Goal: Task Accomplishment & Management: Use online tool/utility

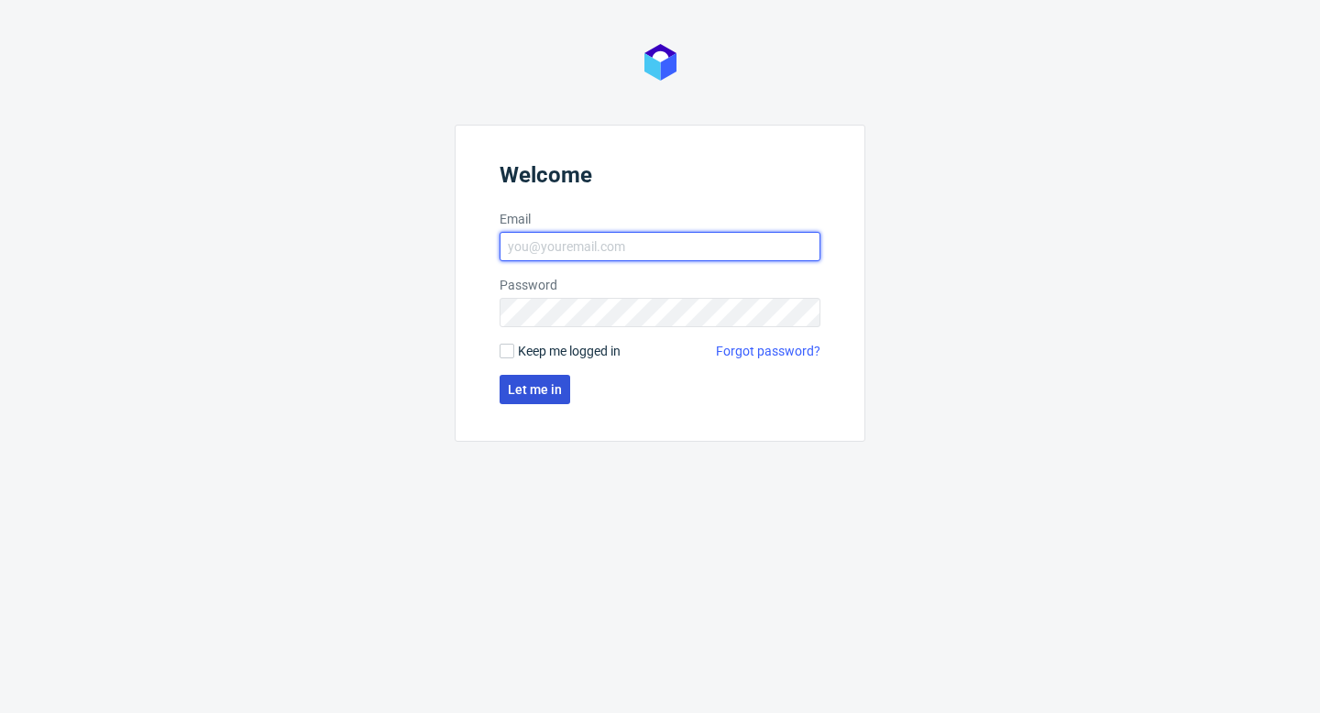
type input "[PERSON_NAME][EMAIL_ADDRESS][PERSON_NAME][DOMAIN_NAME]"
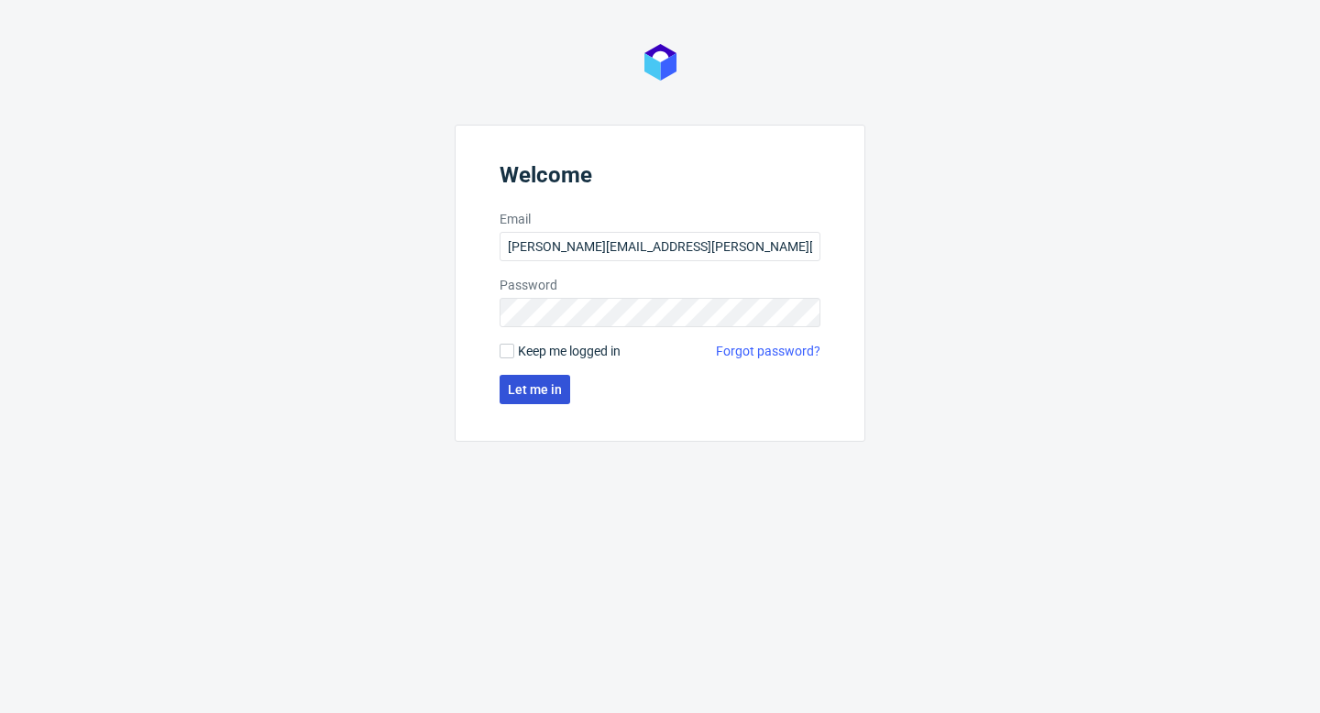
click at [539, 395] on span "Let me in" at bounding box center [535, 389] width 54 height 13
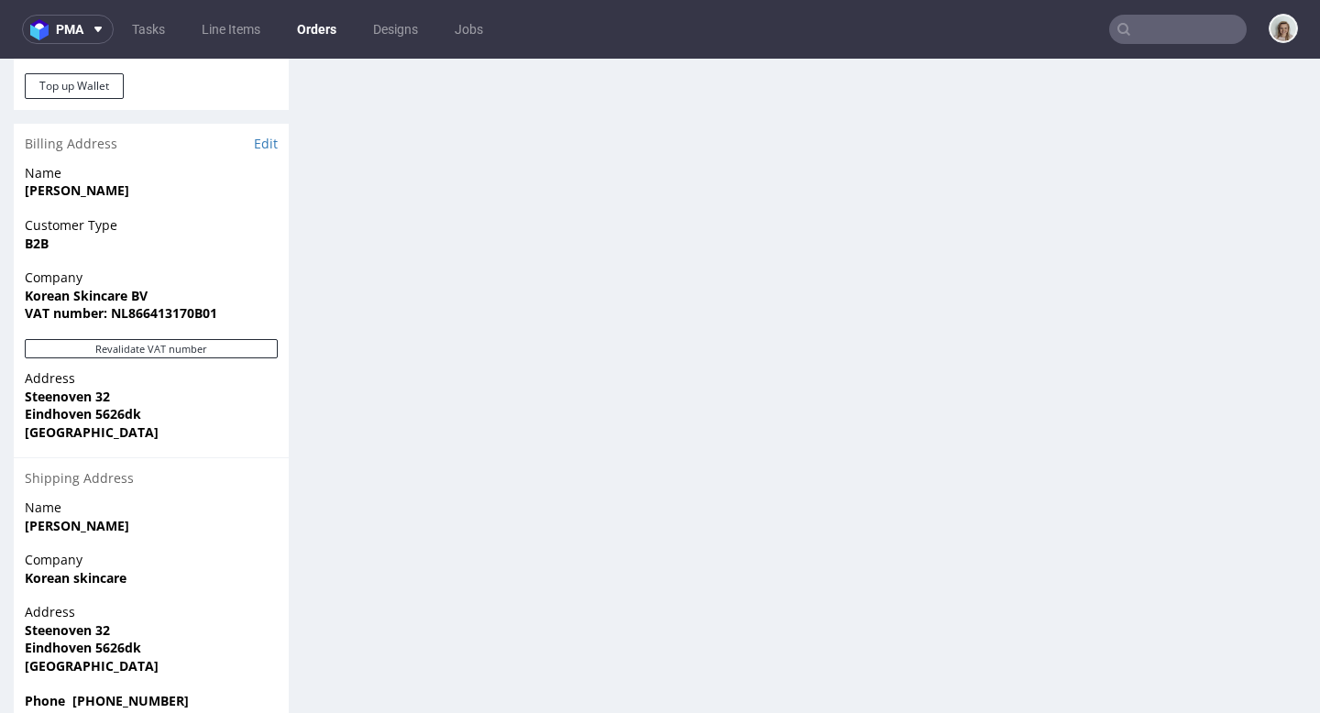
scroll to position [1099, 0]
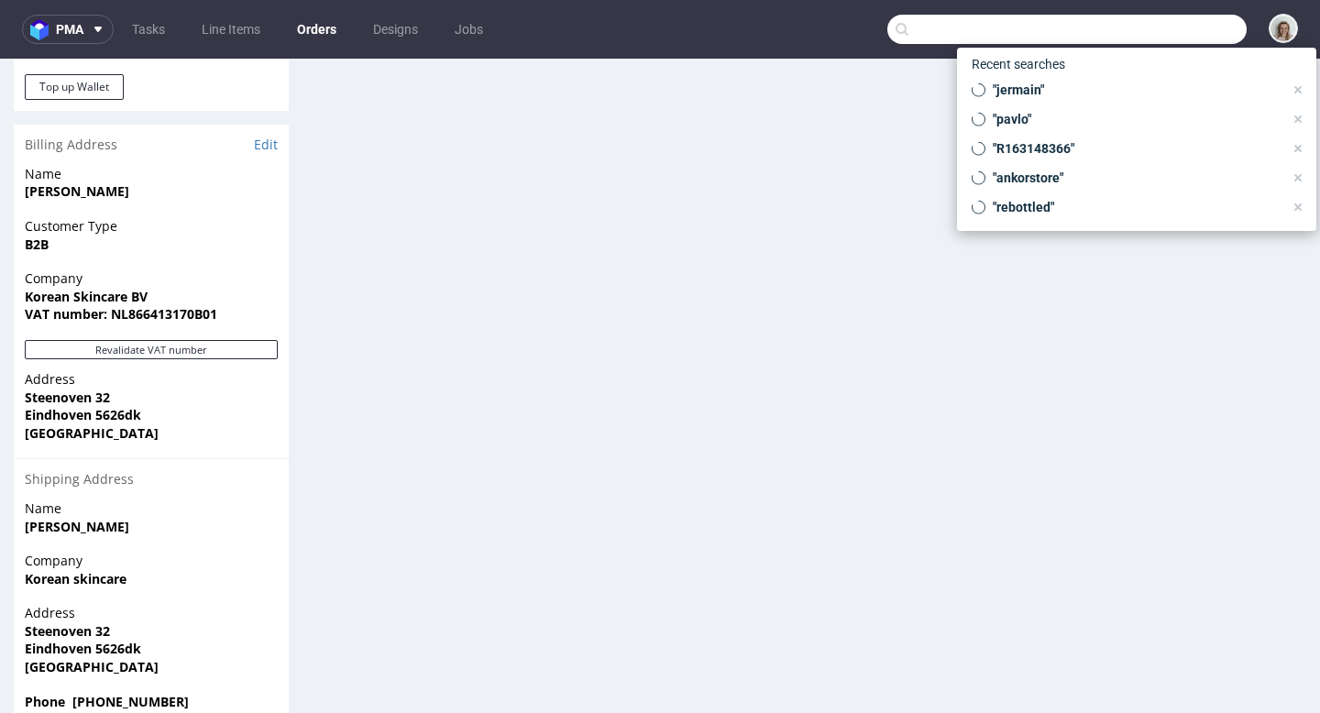
click at [1166, 22] on input "text" at bounding box center [1066, 29] width 359 height 29
paste input "hello@thecaninemenu.co.uk"
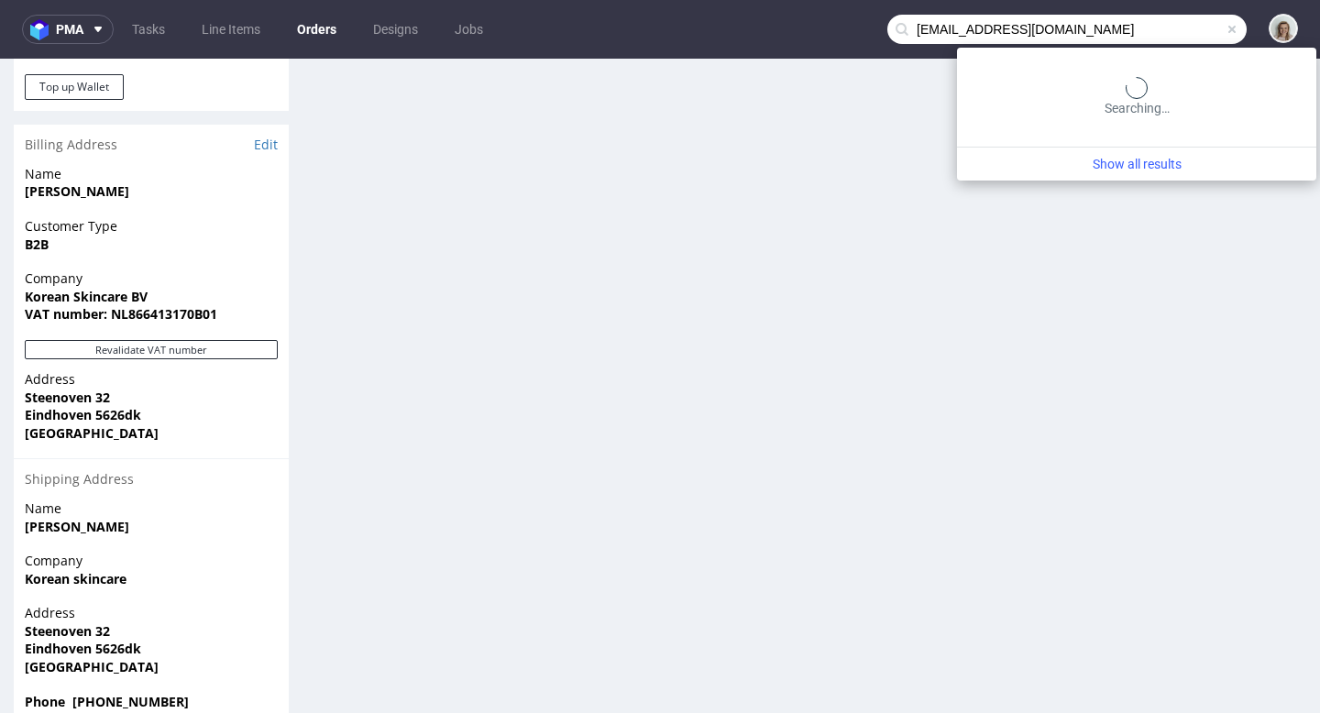
type input "hello@thecaninemenu.co.uk"
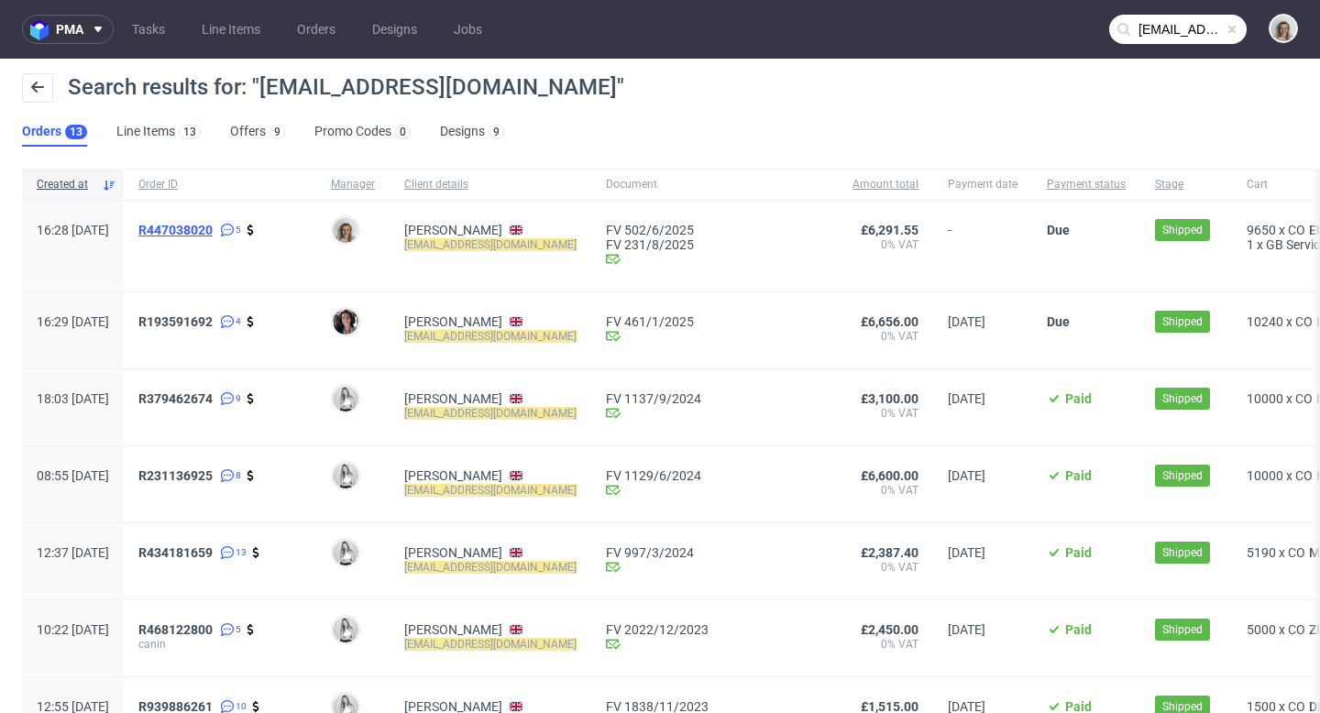
click at [213, 230] on span "R447038020" at bounding box center [175, 230] width 74 height 15
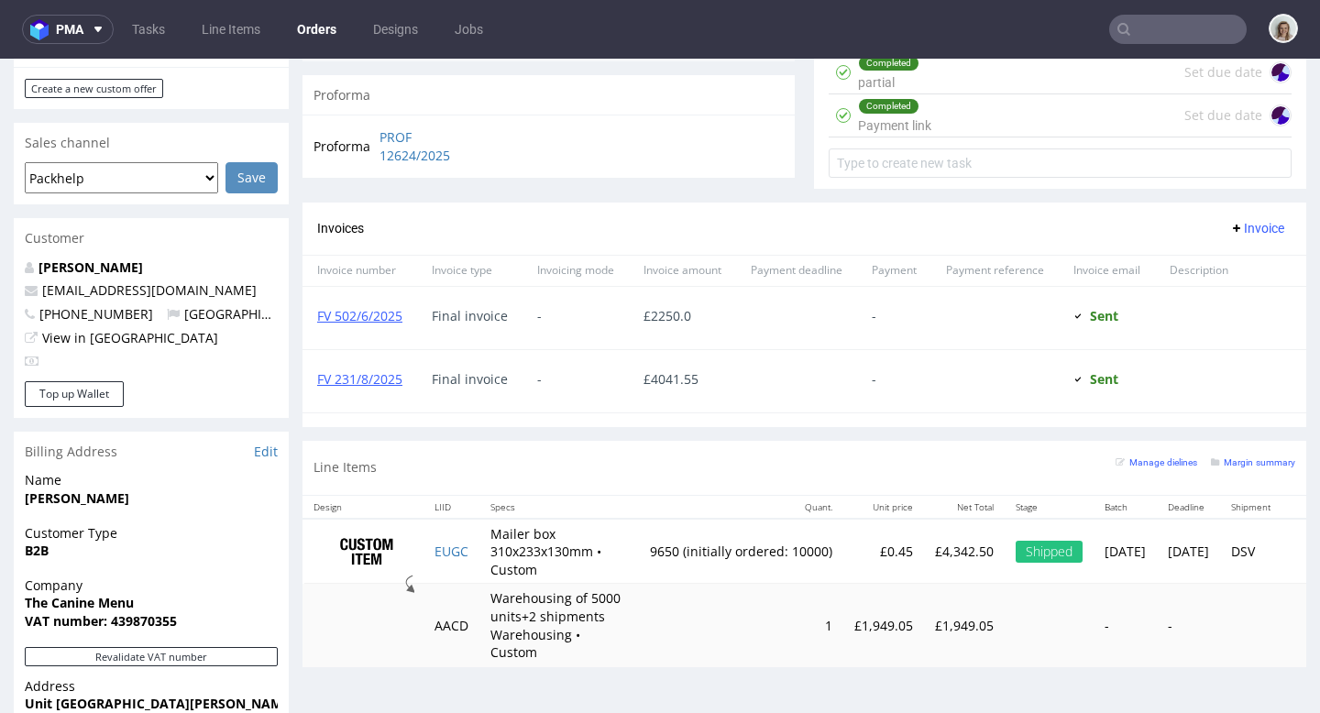
scroll to position [805, 0]
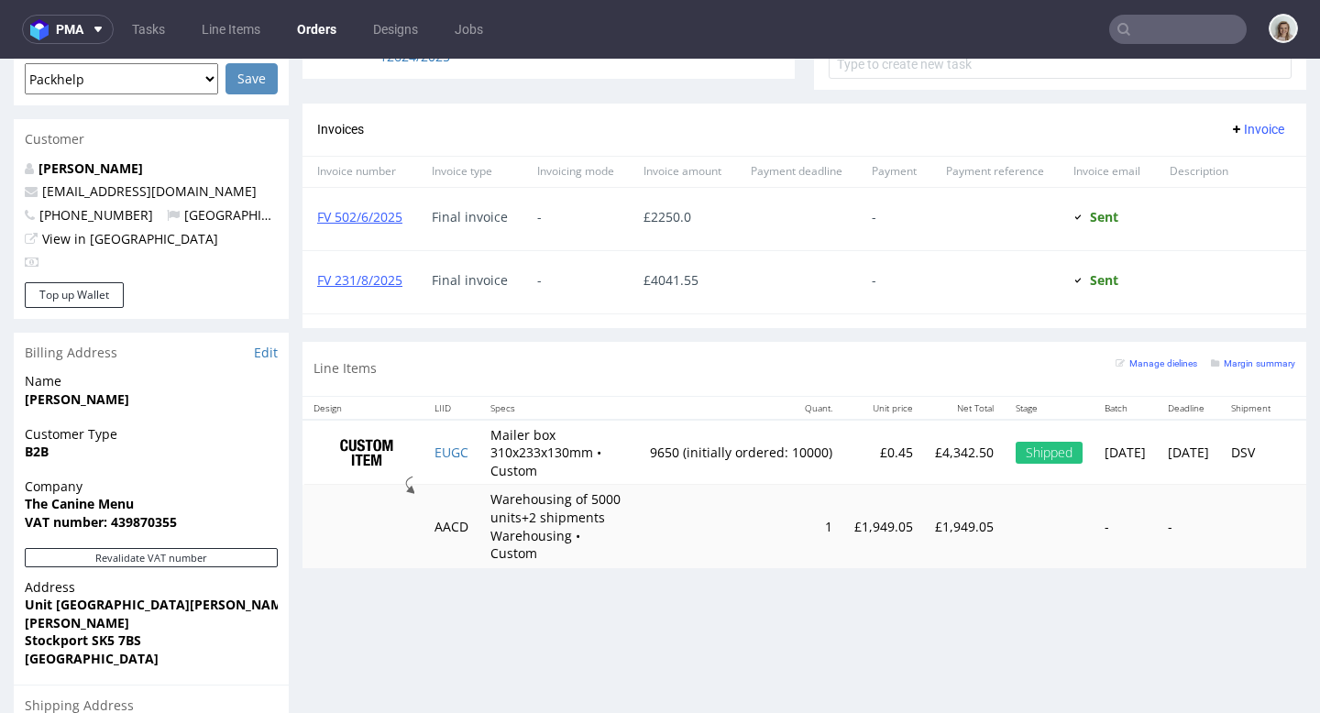
click at [1184, 32] on input "text" at bounding box center [1177, 29] width 137 height 29
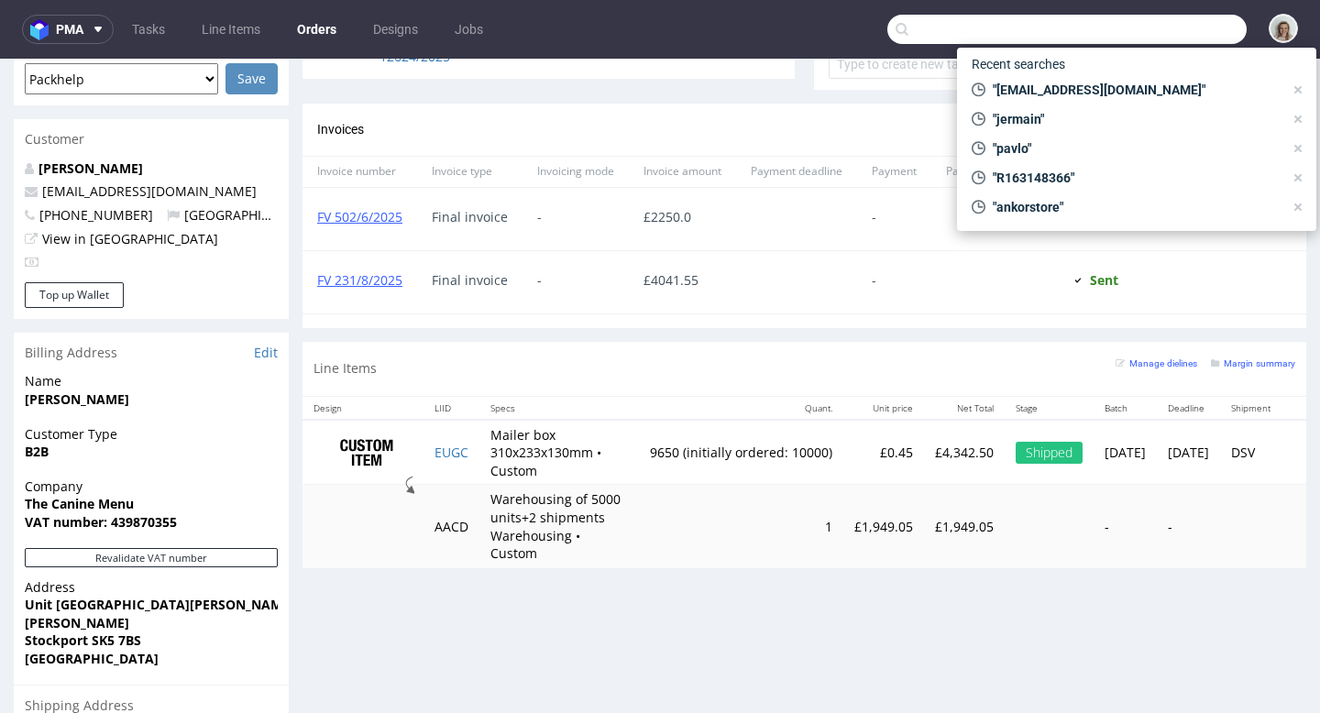
paste input "kw@lethalcosmetics.com"
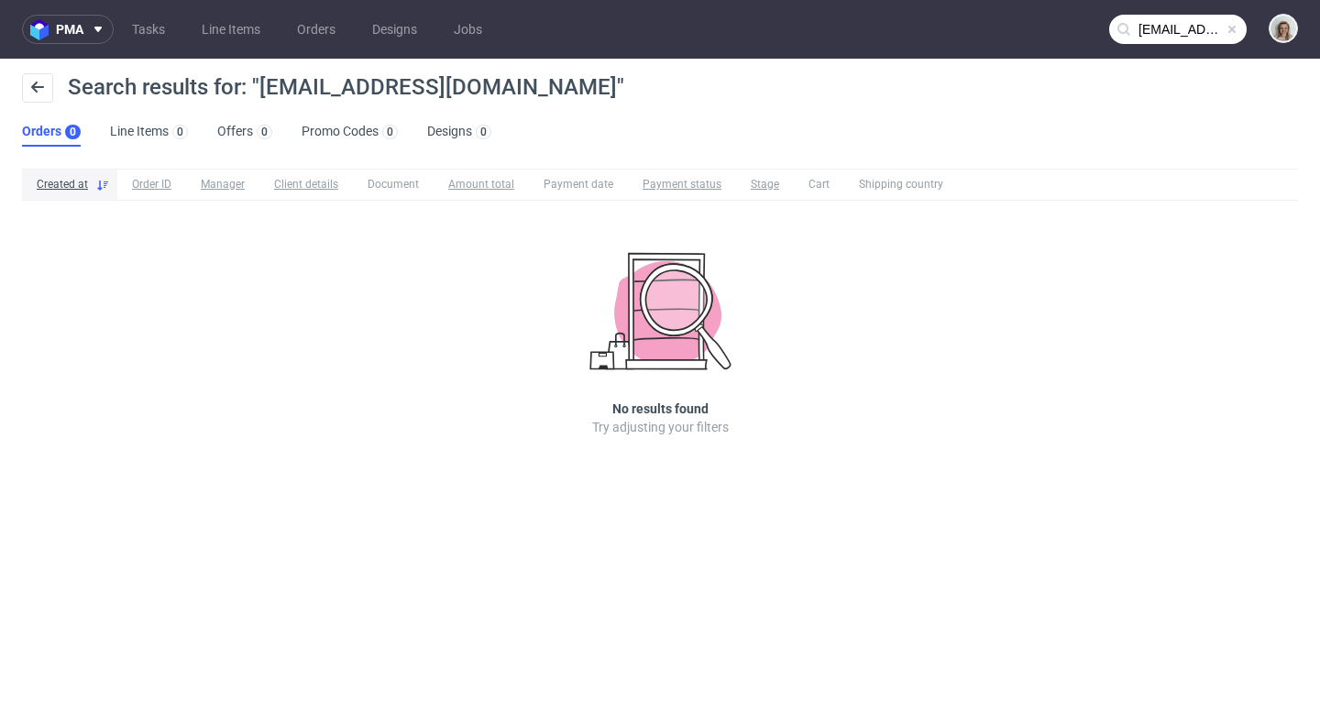
drag, startPoint x: 1235, startPoint y: 18, endPoint x: 1216, endPoint y: 16, distance: 18.4
click at [1234, 18] on input "kw@lethalcosmetics.com" at bounding box center [1177, 29] width 137 height 29
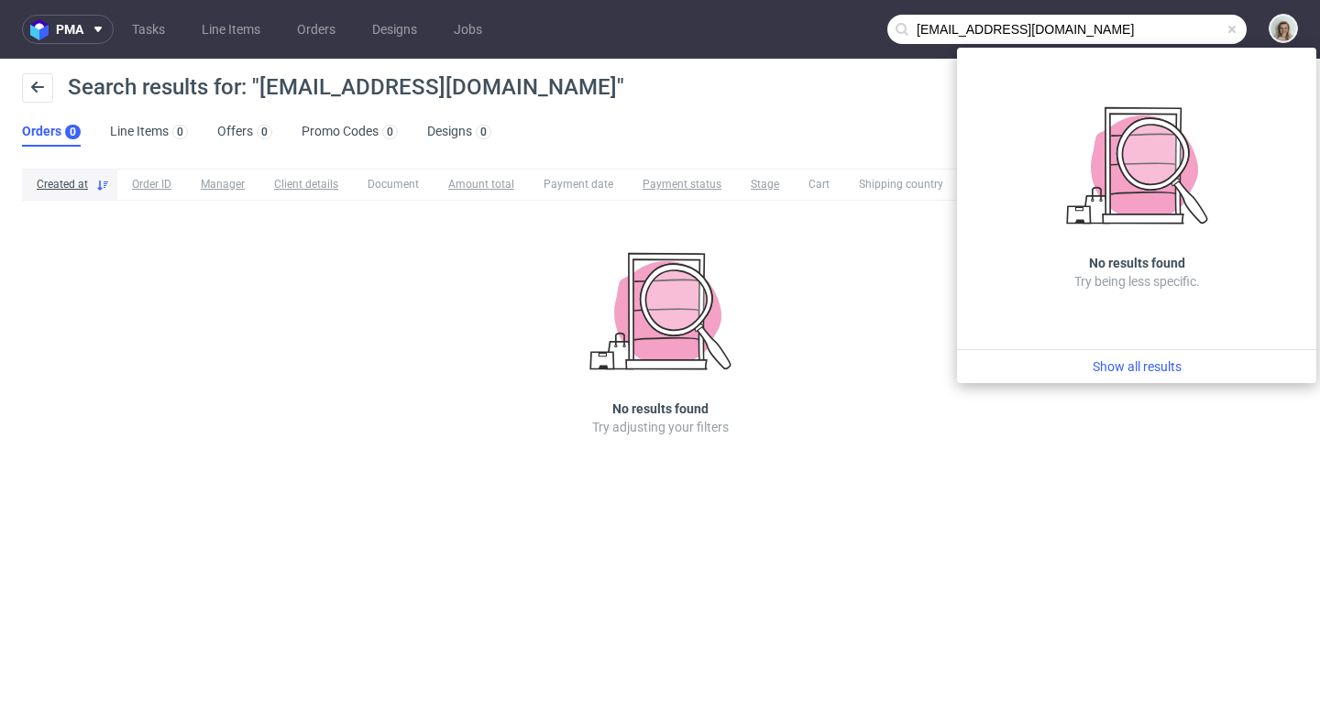
drag, startPoint x: 932, startPoint y: 27, endPoint x: 900, endPoint y: 27, distance: 32.1
click at [900, 27] on div "kw@lethalcosmetics.com" at bounding box center [1066, 29] width 359 height 29
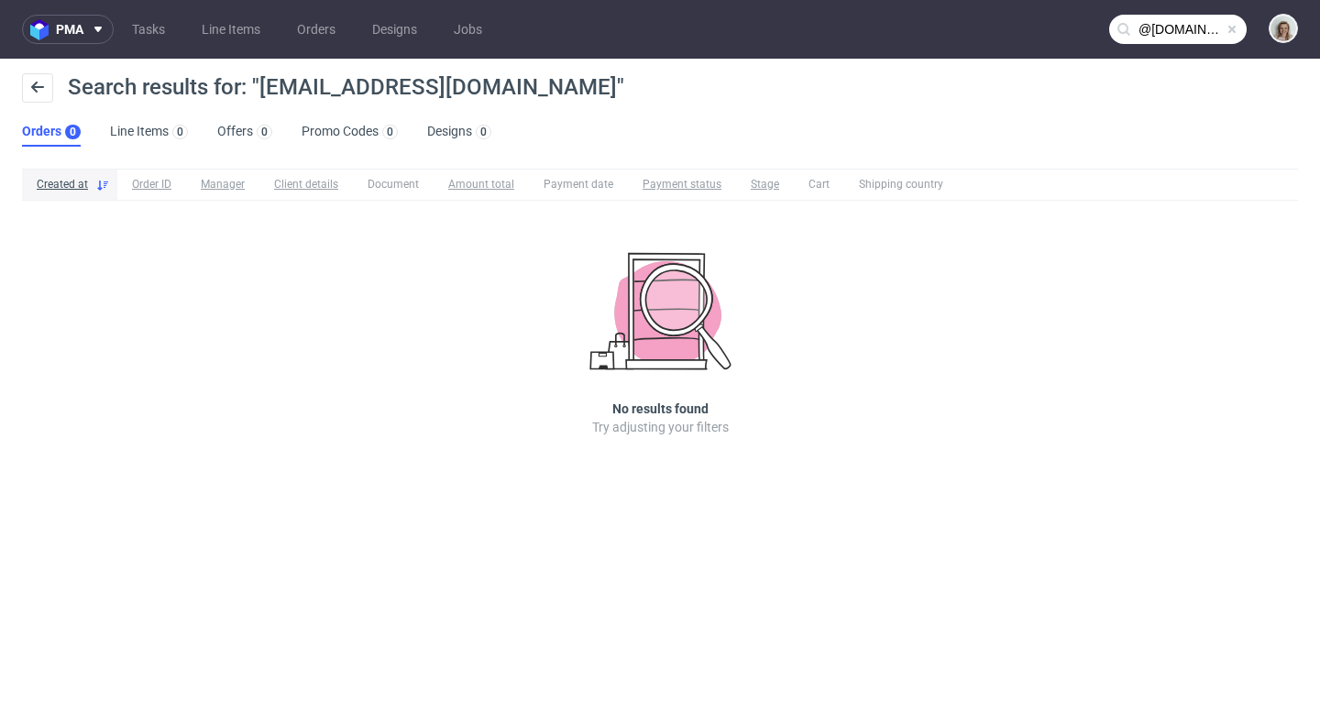
type input "@lethalcosmetics.com"
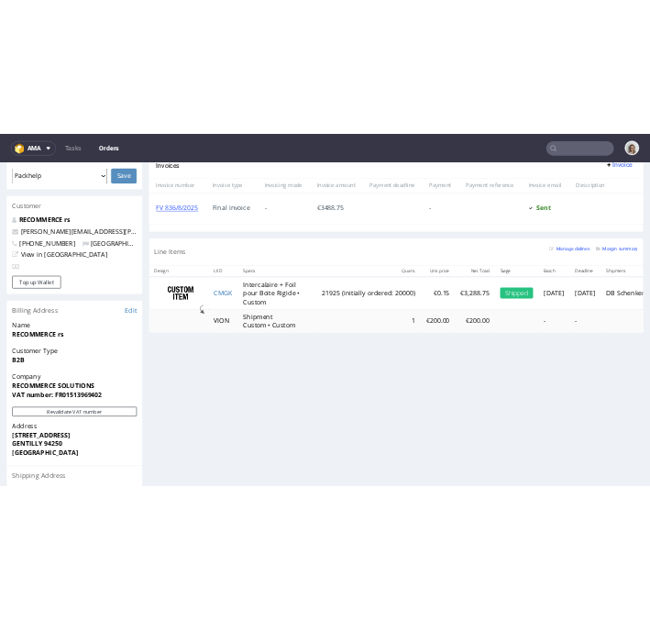
scroll to position [815, 0]
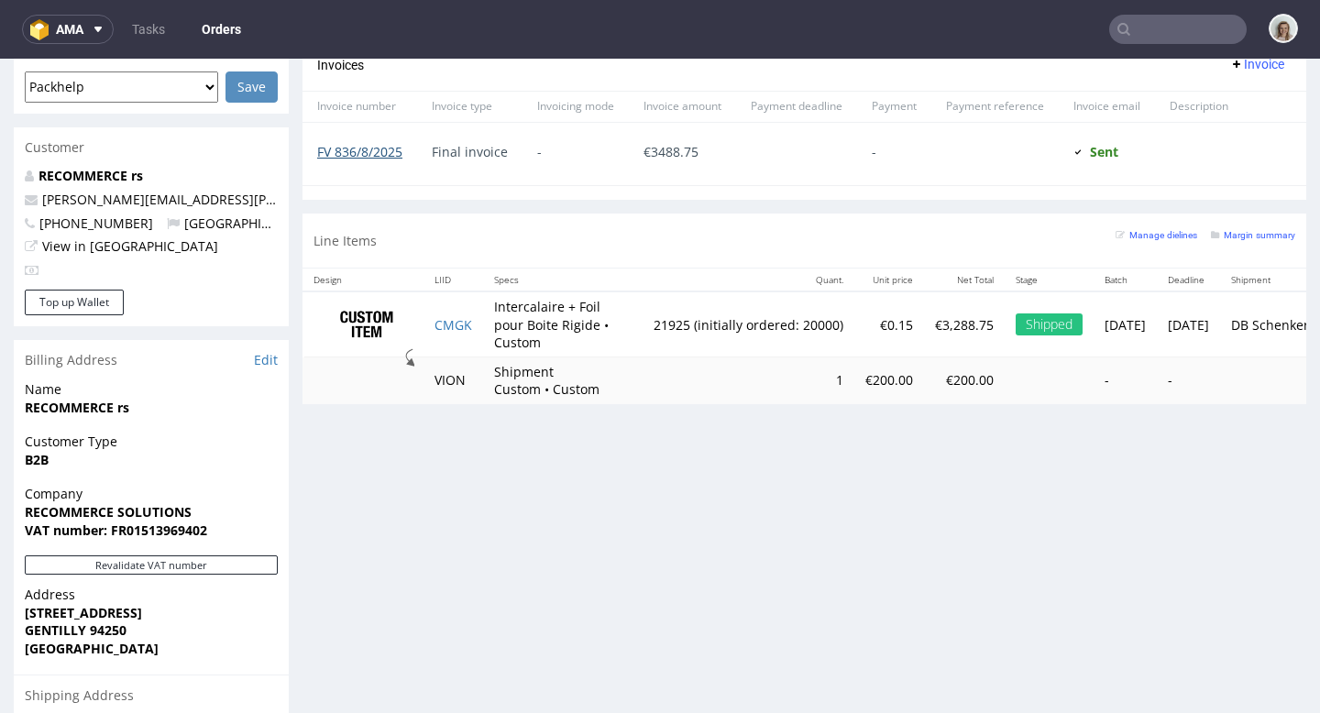
click at [354, 146] on link "FV 836/8/2025" at bounding box center [359, 151] width 85 height 17
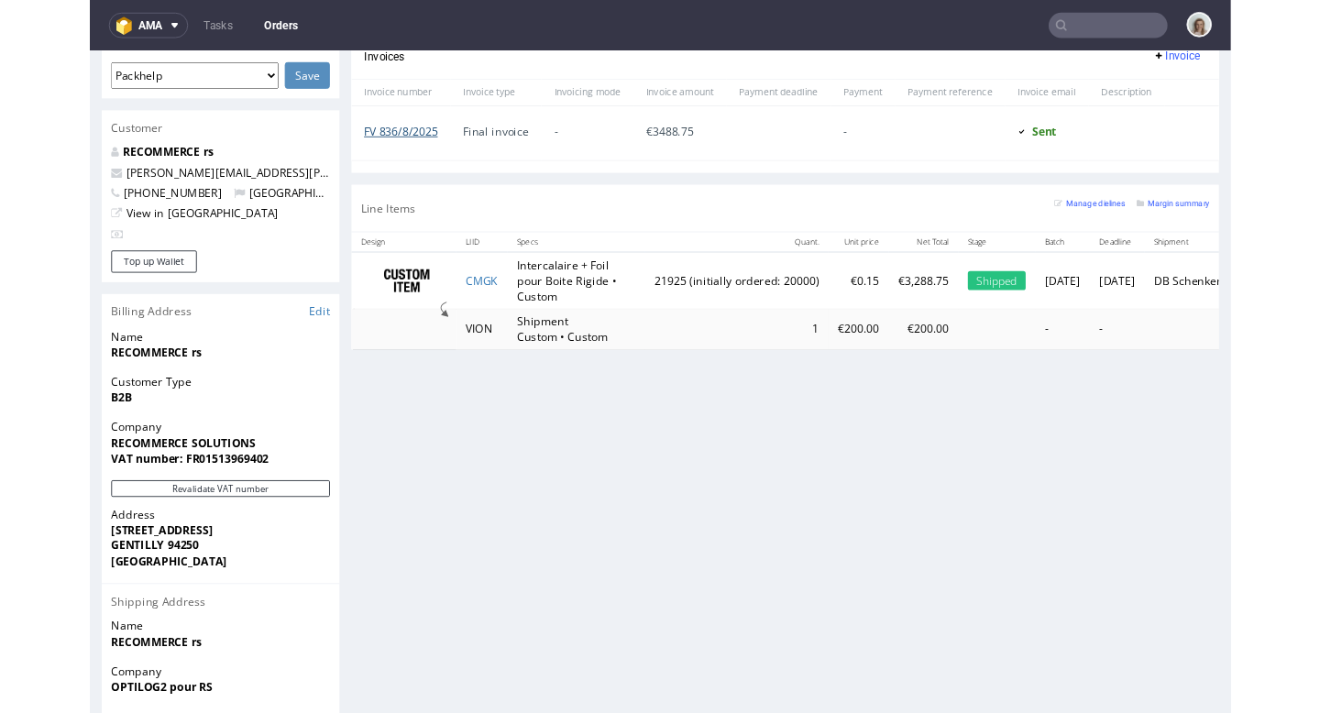
scroll to position [3, 0]
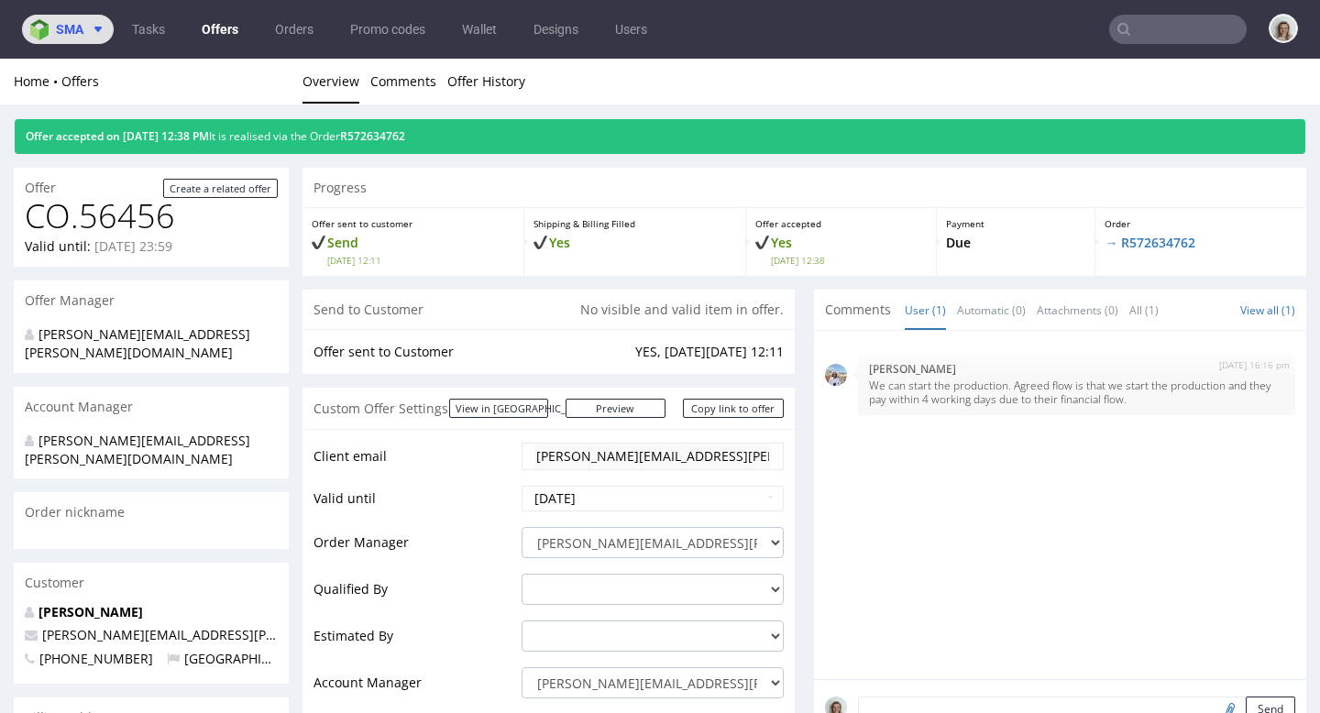
click at [68, 28] on span "sma" at bounding box center [69, 29] width 27 height 13
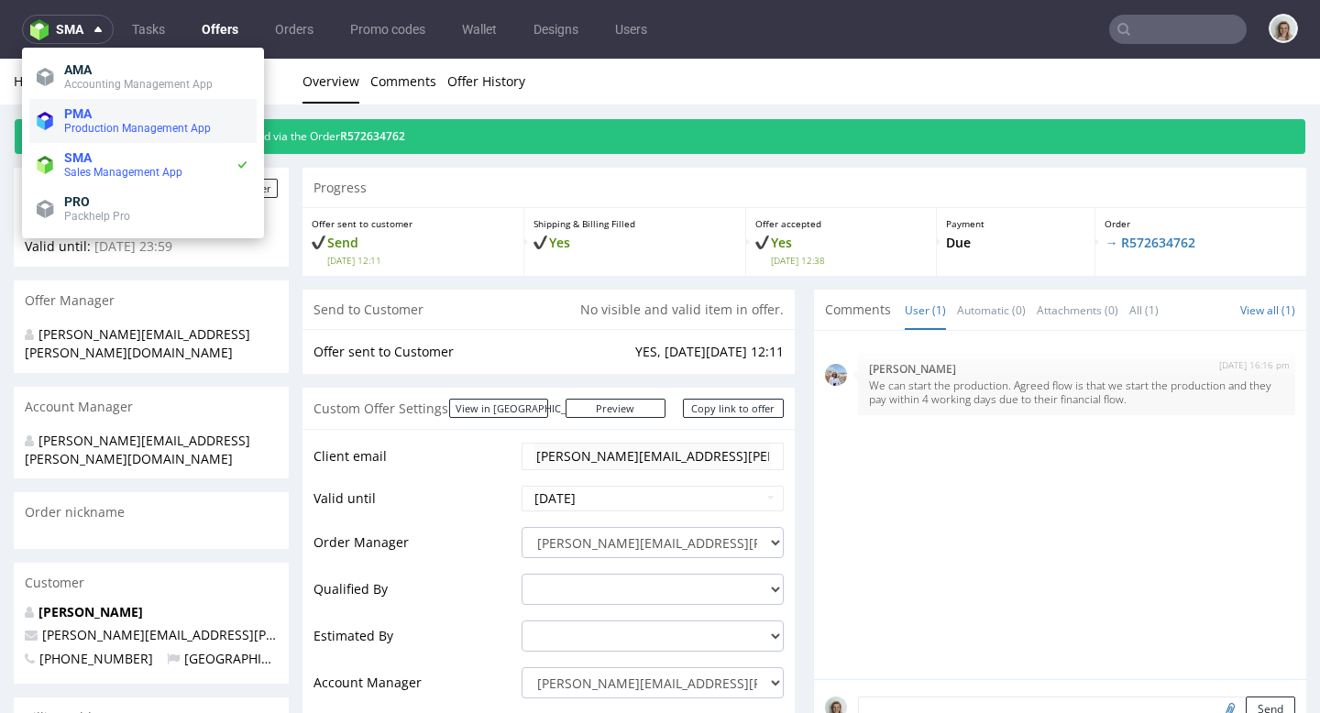
click at [91, 129] on span "Production Management App" at bounding box center [137, 128] width 147 height 13
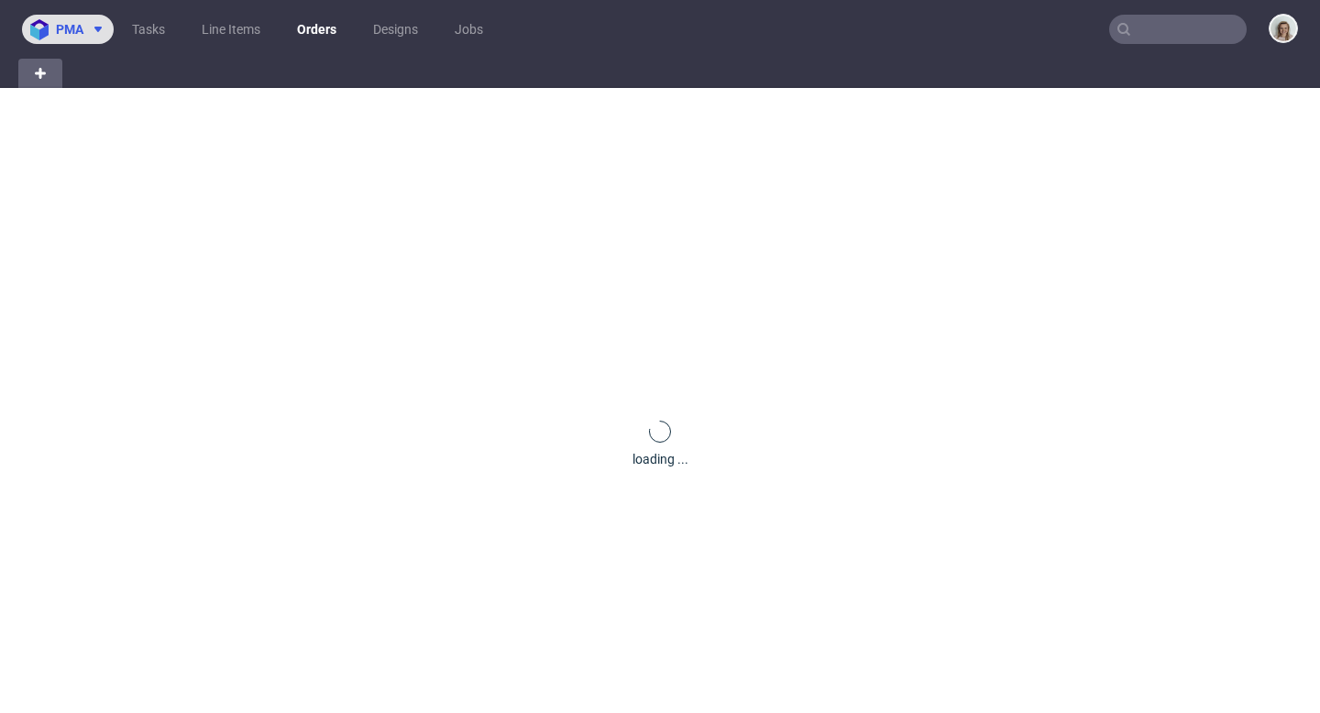
click at [69, 27] on span "pma" at bounding box center [69, 29] width 27 height 13
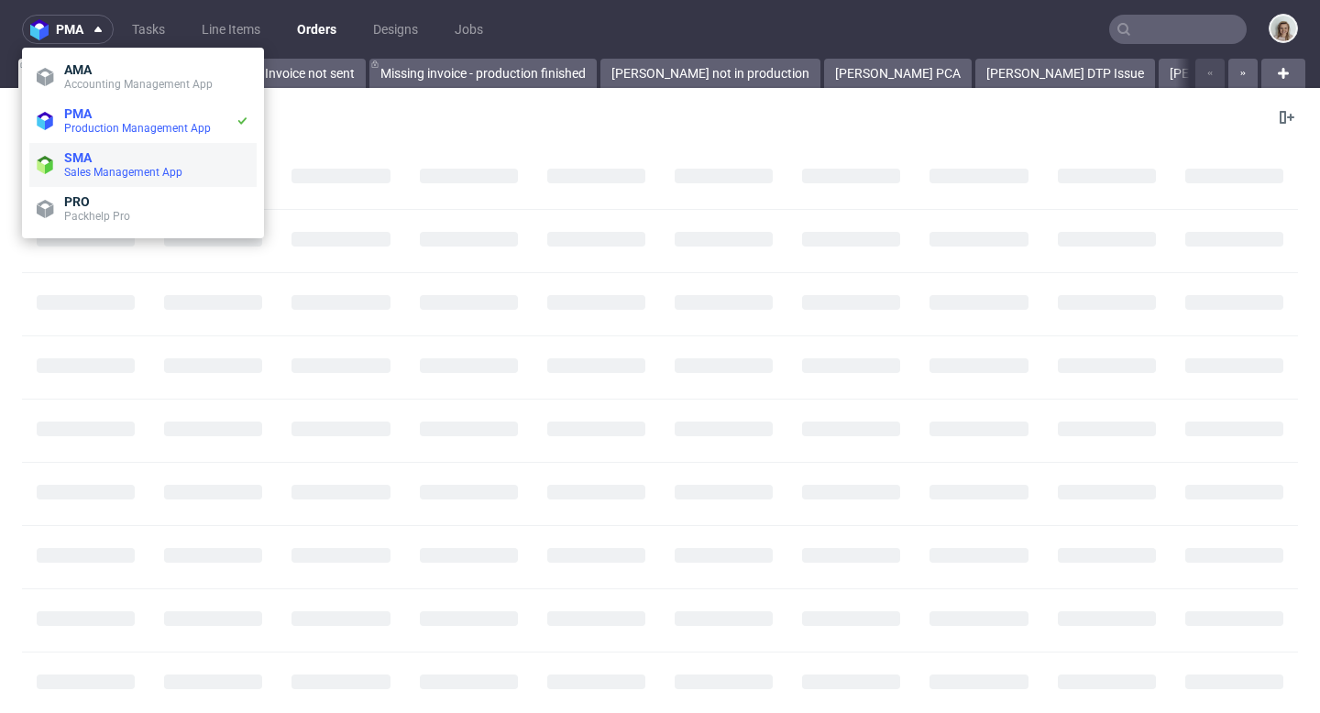
click at [98, 156] on span "SMA" at bounding box center [156, 157] width 185 height 15
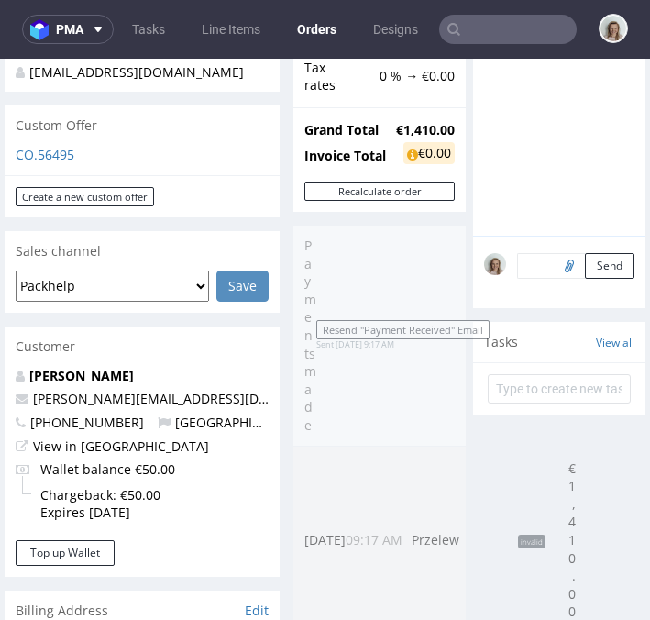
scroll to position [671, 0]
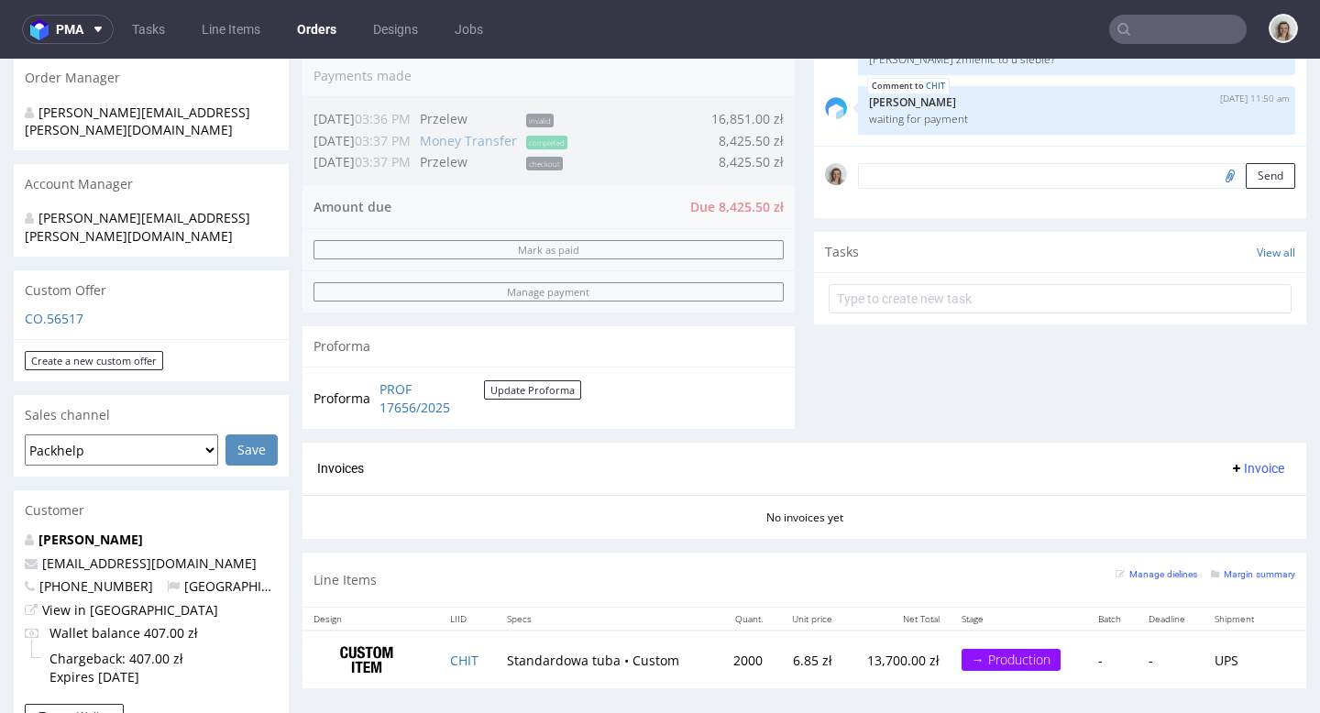
scroll to position [412, 0]
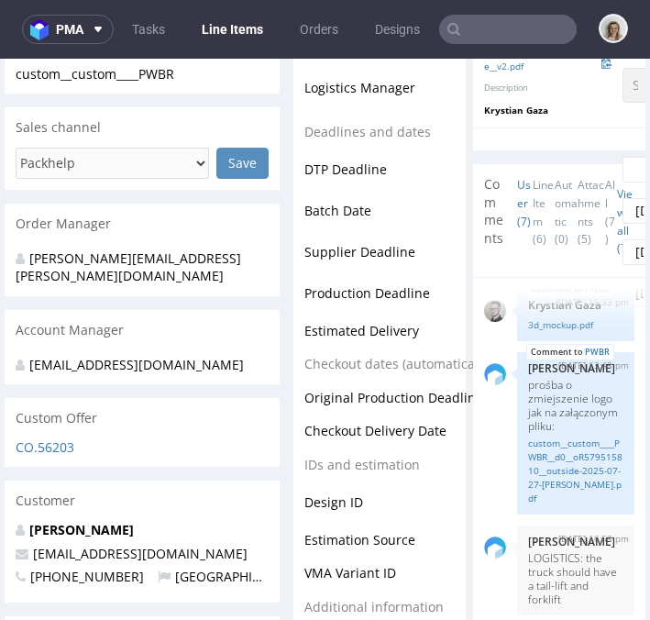
scroll to position [955, 0]
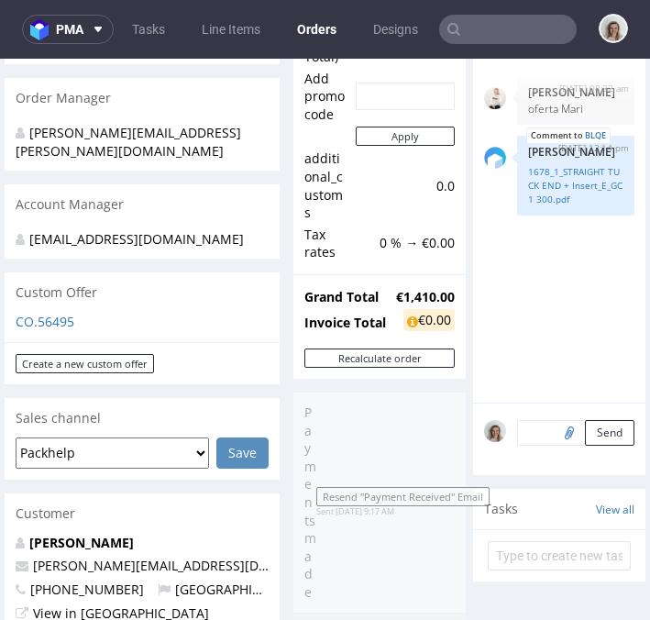
scroll to position [496, 0]
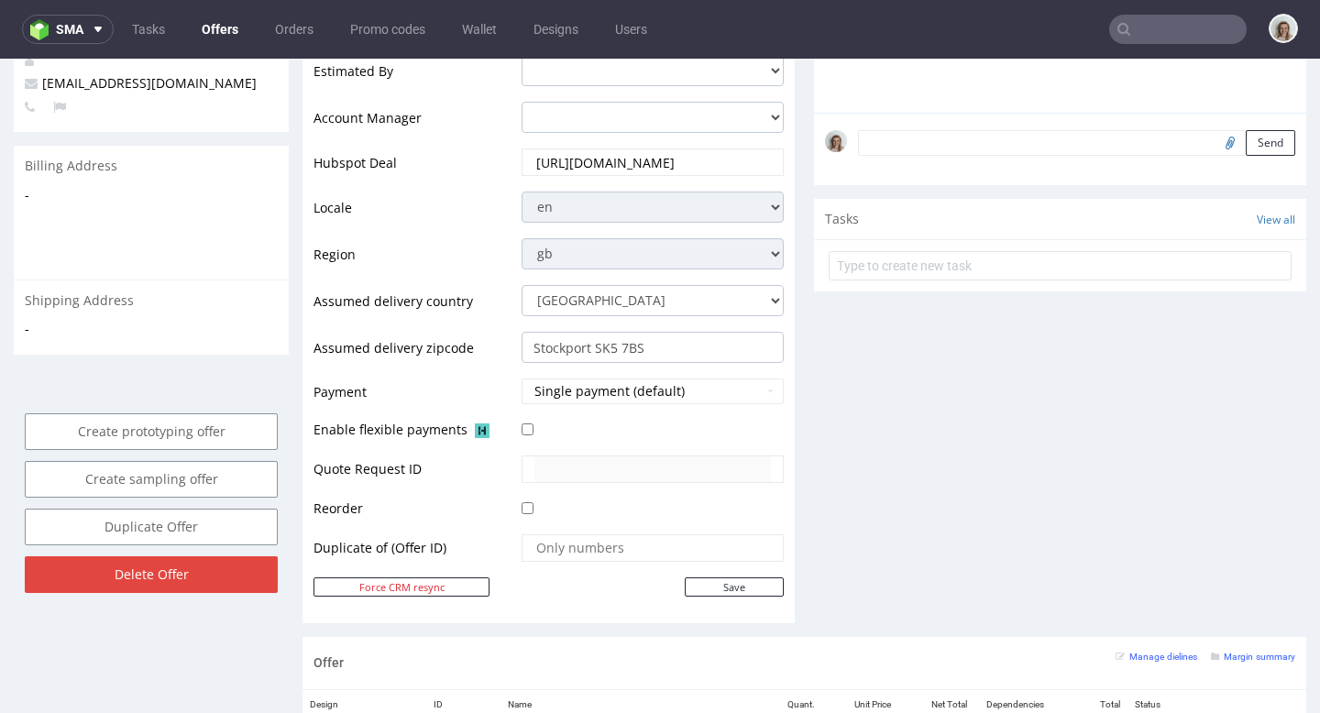
scroll to position [253, 0]
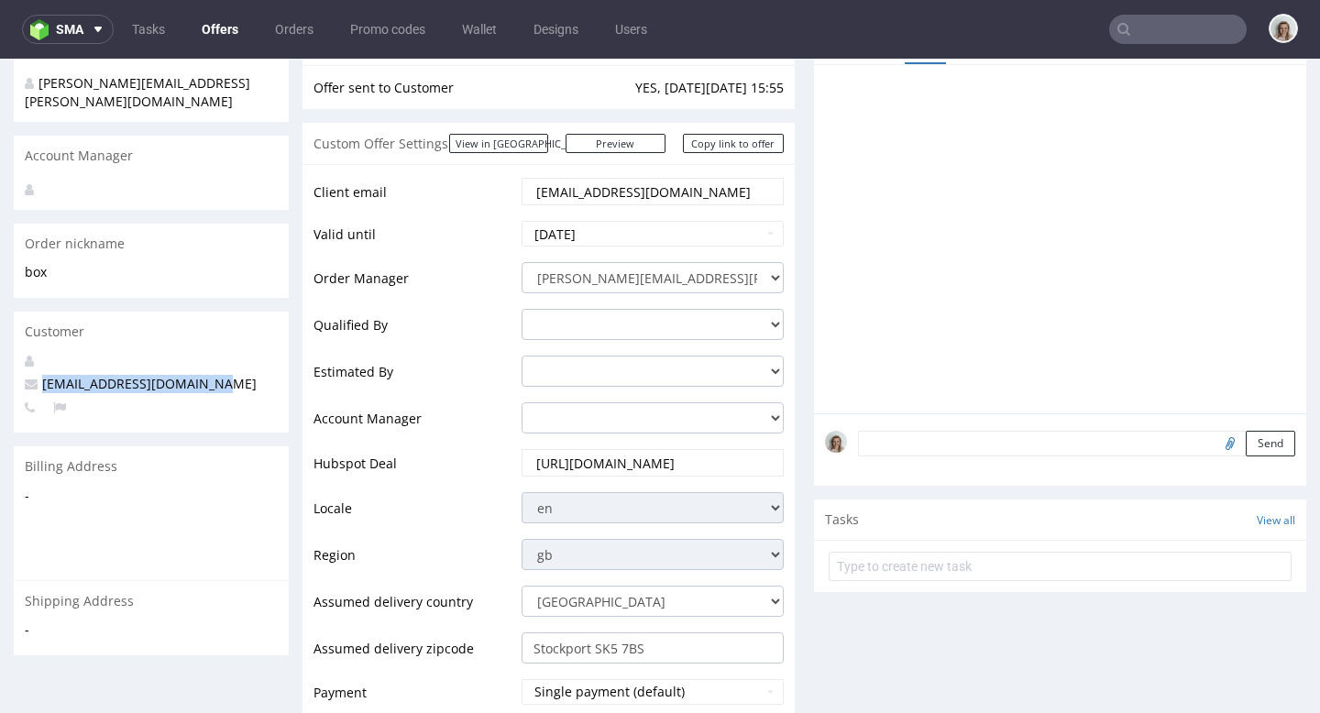
drag, startPoint x: 231, startPoint y: 360, endPoint x: 1, endPoint y: 360, distance: 230.1
copy span "hello@thecaninemenu.co.uk"
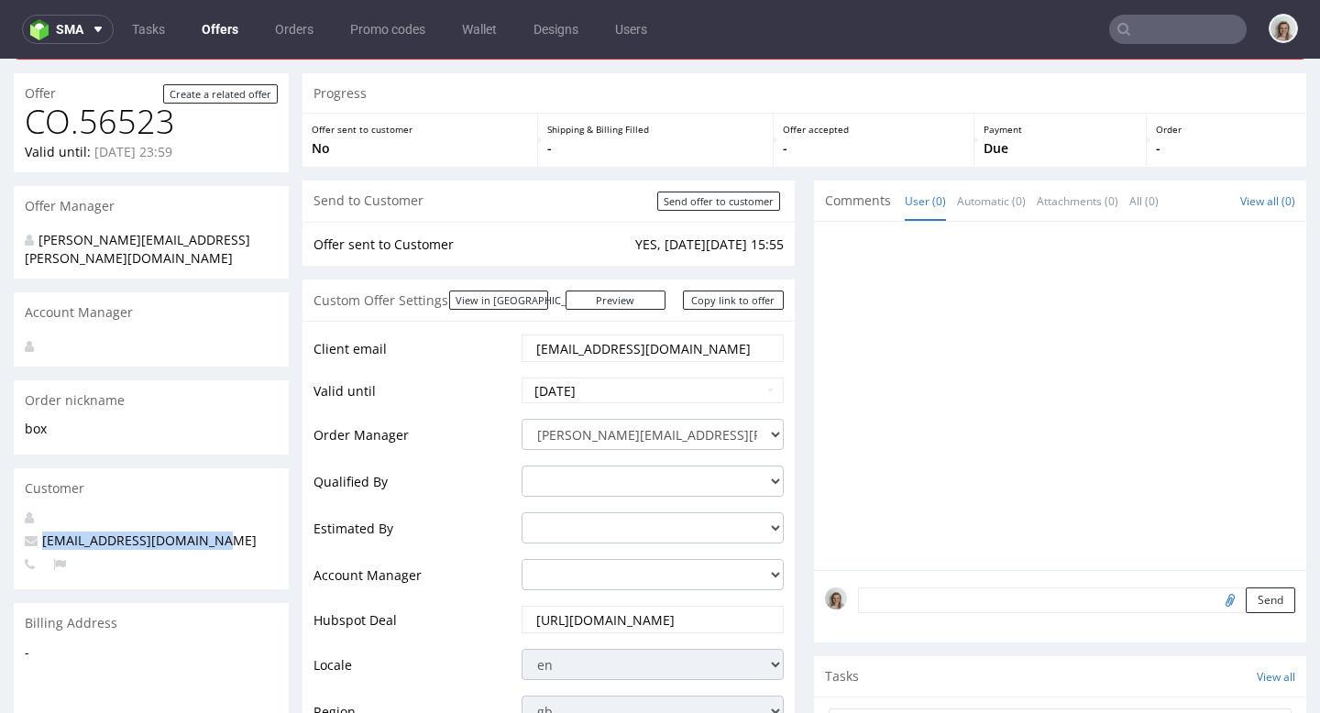
scroll to position [0, 0]
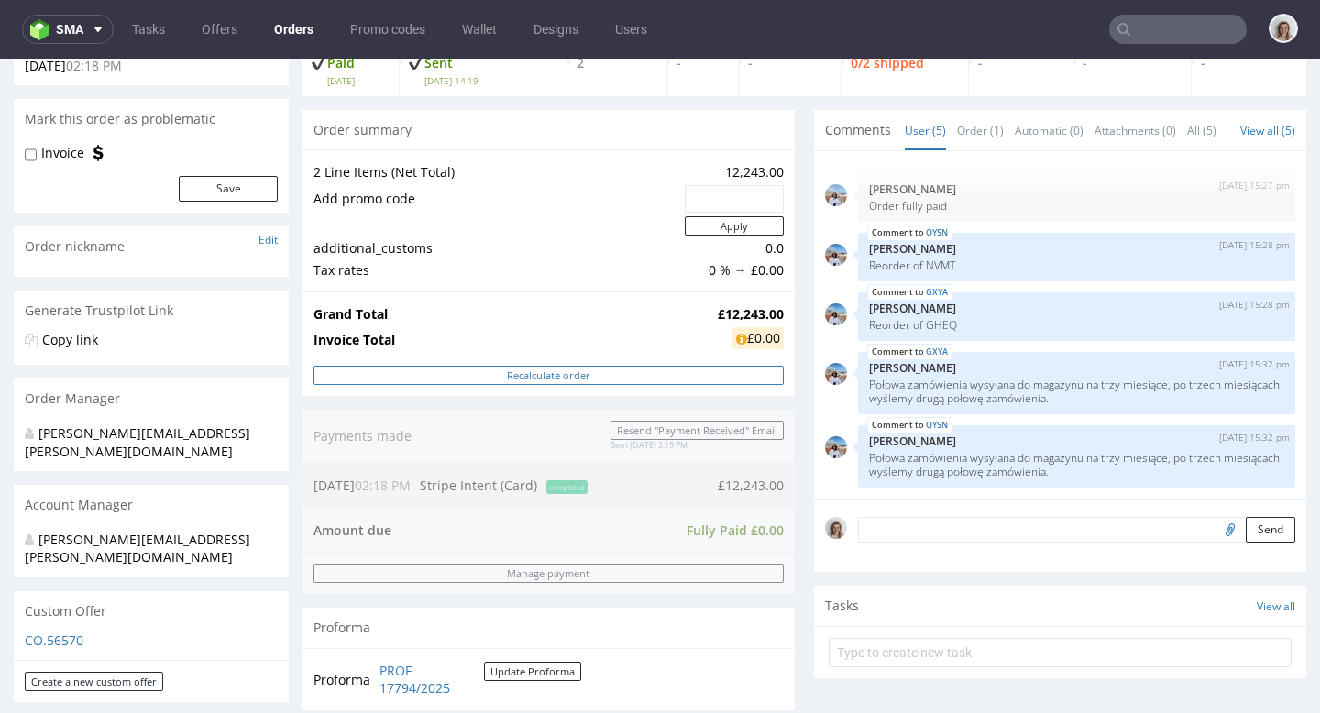
scroll to position [510, 0]
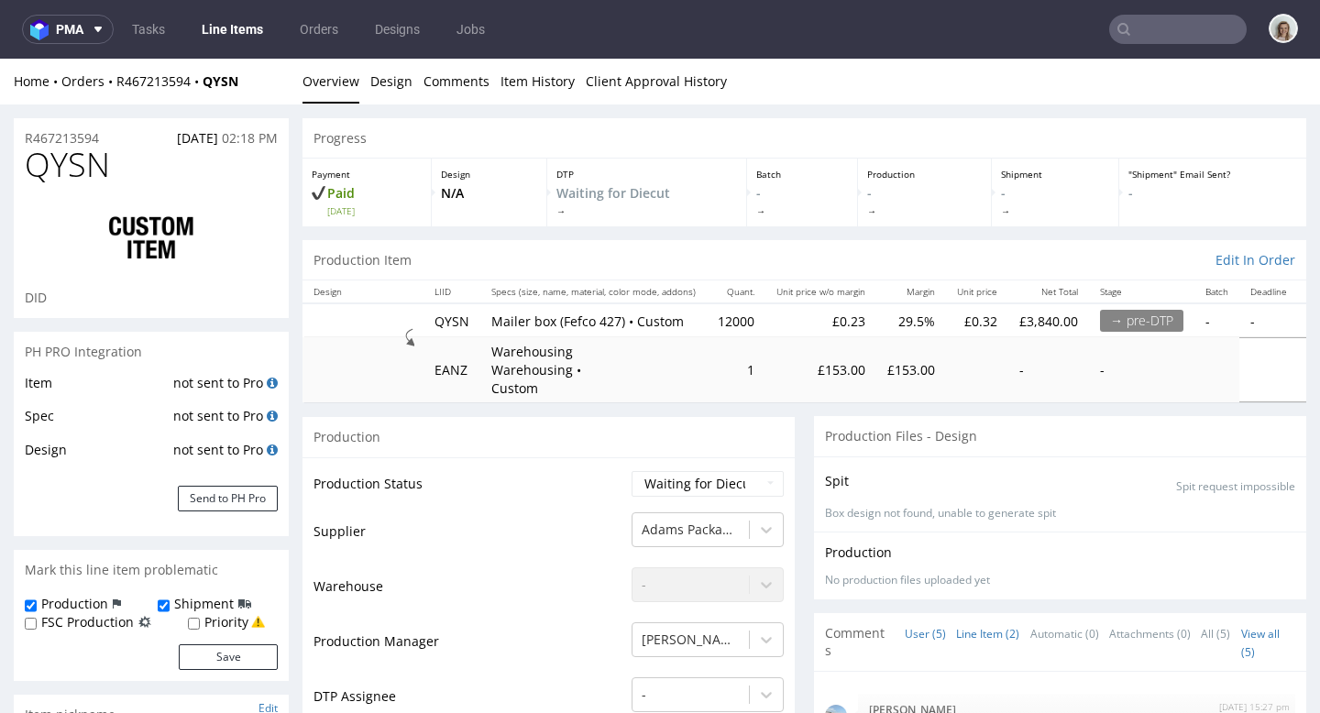
click at [649, 619] on link "Line Item (2)" at bounding box center [987, 633] width 63 height 39
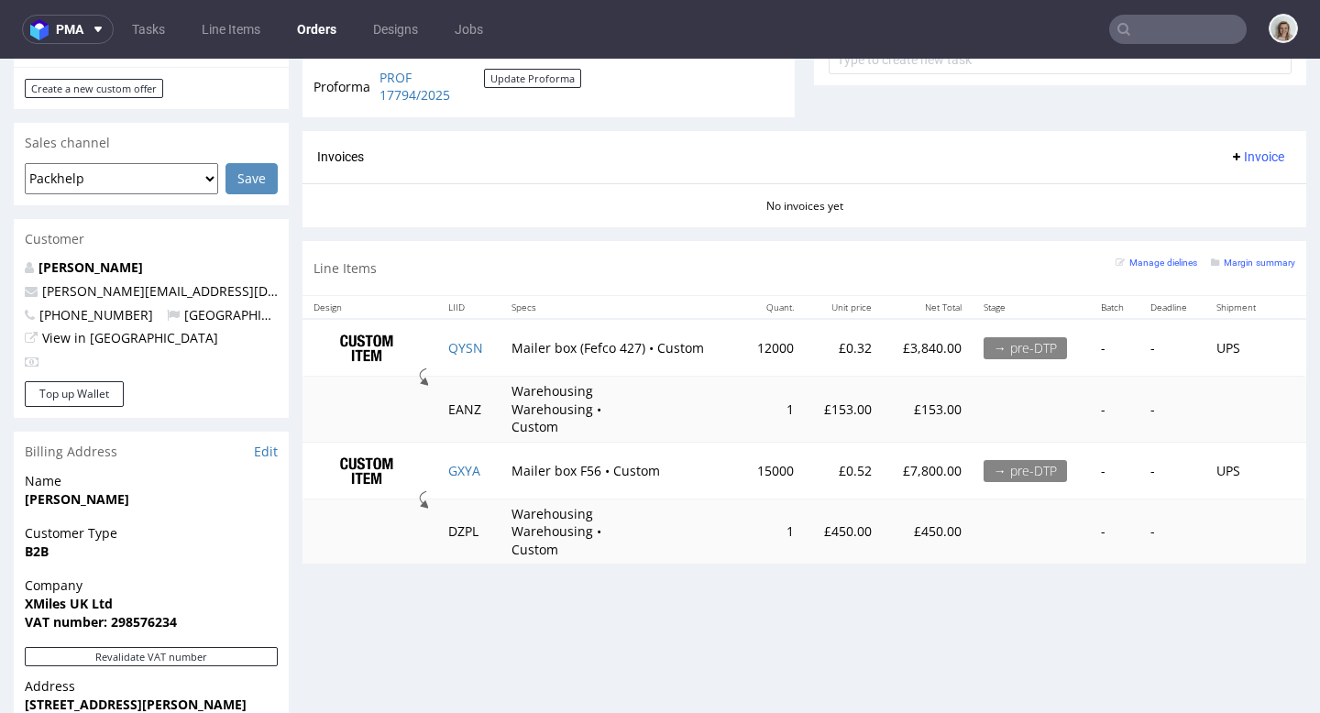
scroll to position [868, 0]
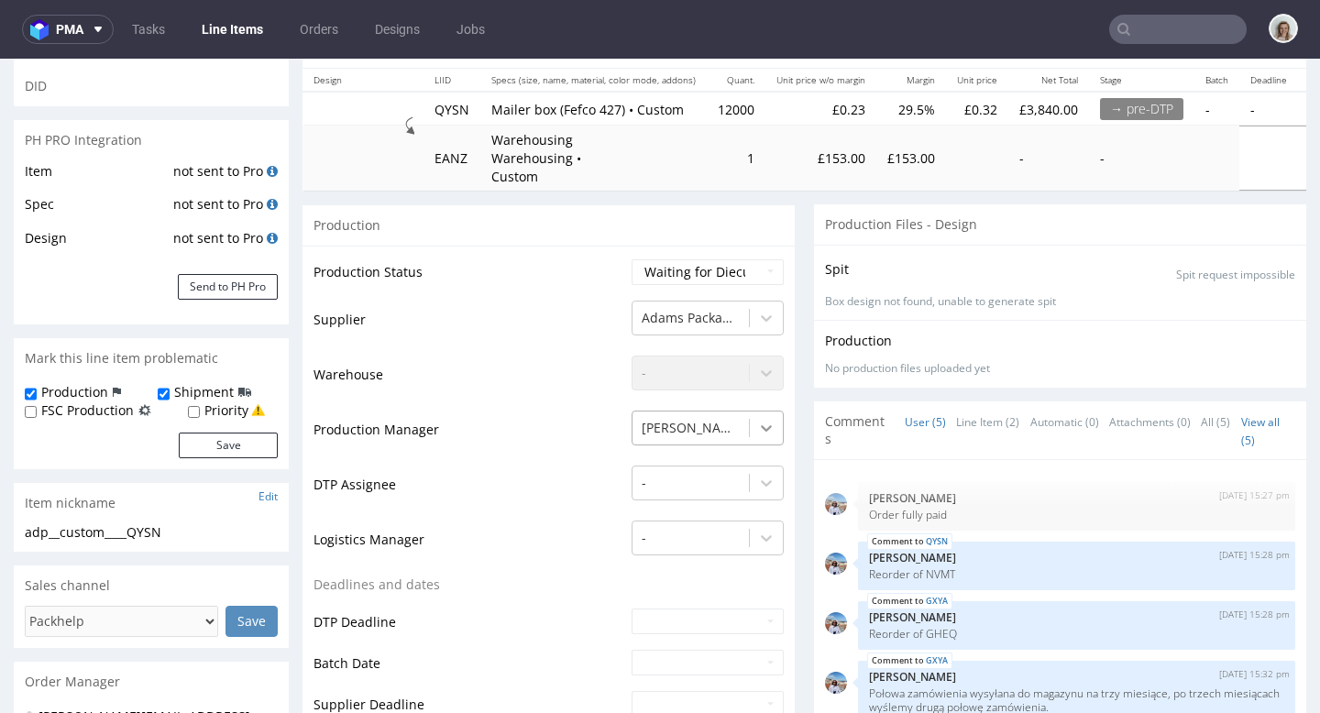
scroll to position [269, 0]
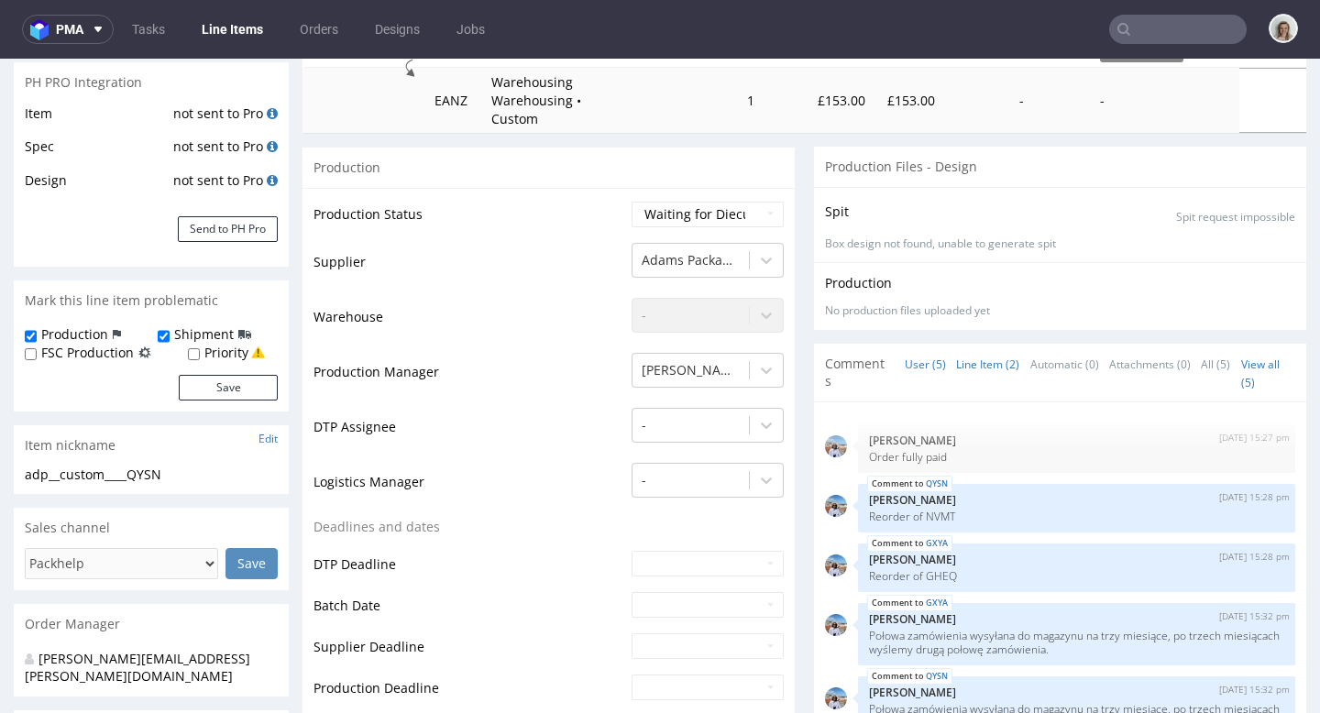
click at [649, 345] on link "Line Item (2)" at bounding box center [987, 364] width 63 height 39
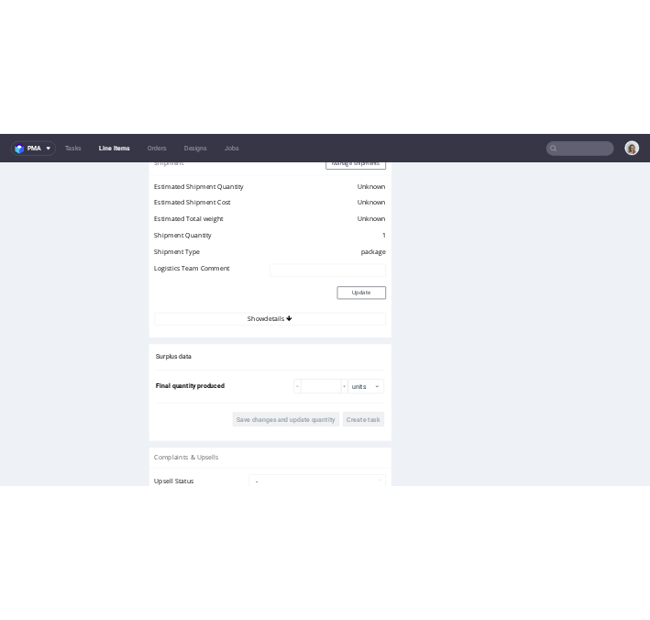
scroll to position [2711, 0]
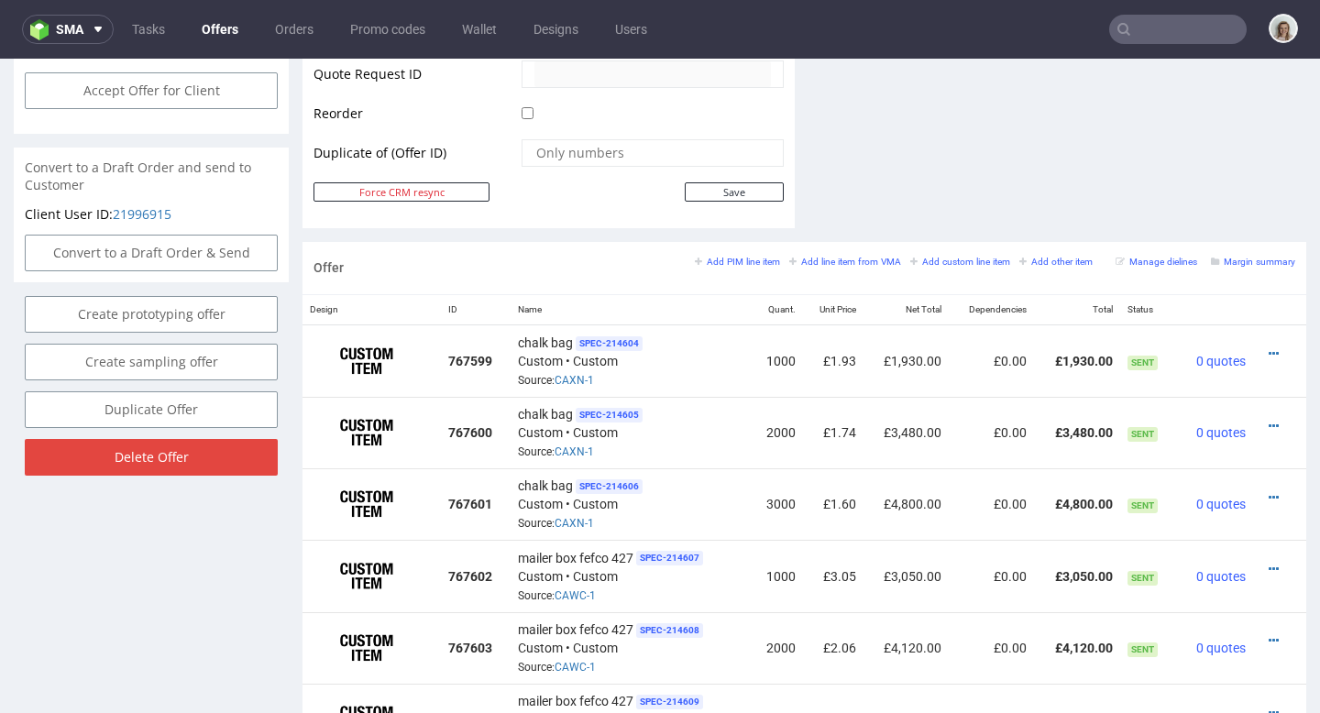
scroll to position [954, 0]
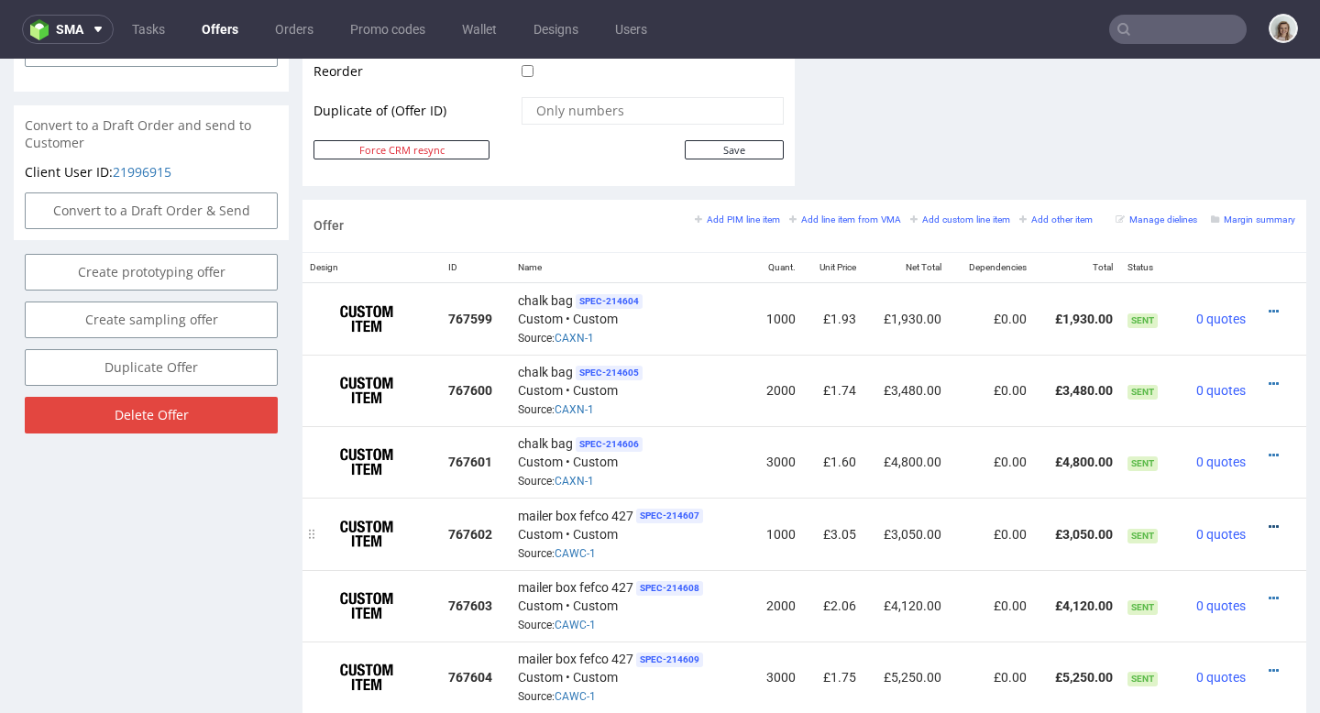
click at [1269, 522] on icon at bounding box center [1274, 527] width 10 height 13
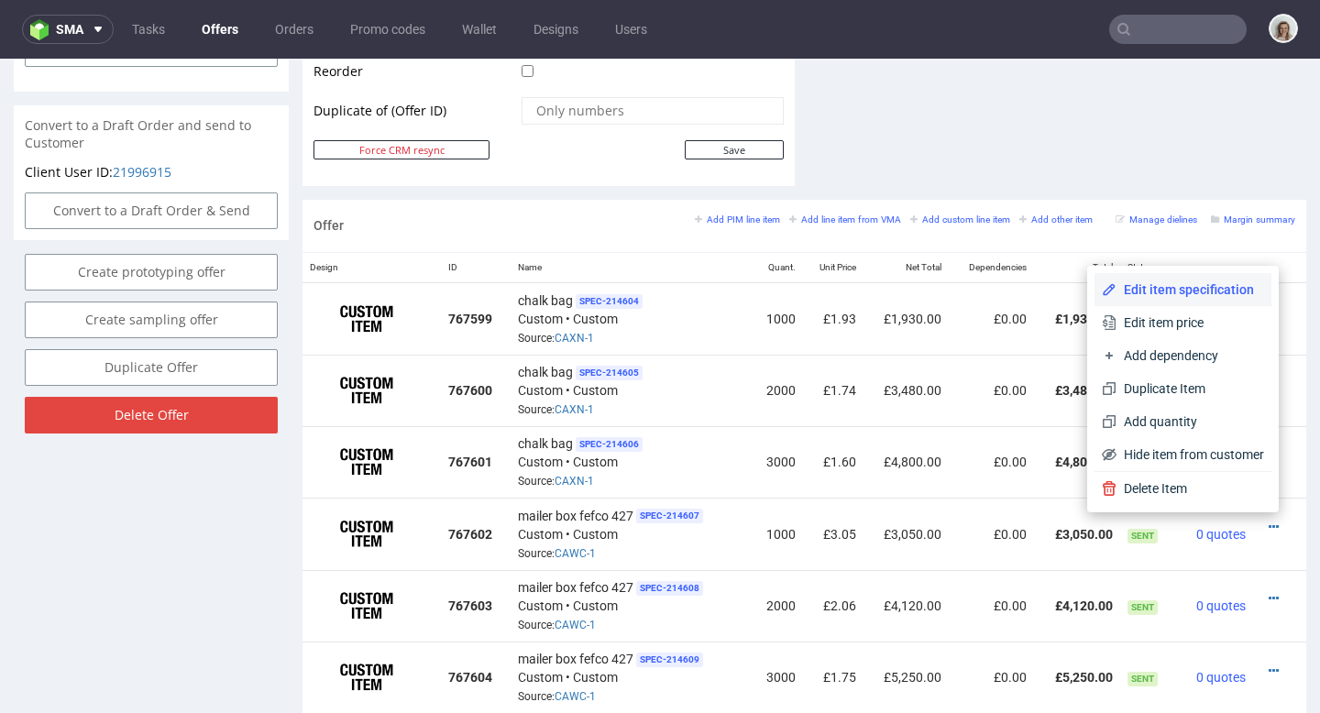
click at [1180, 279] on li "Edit item specification" at bounding box center [1182, 289] width 177 height 33
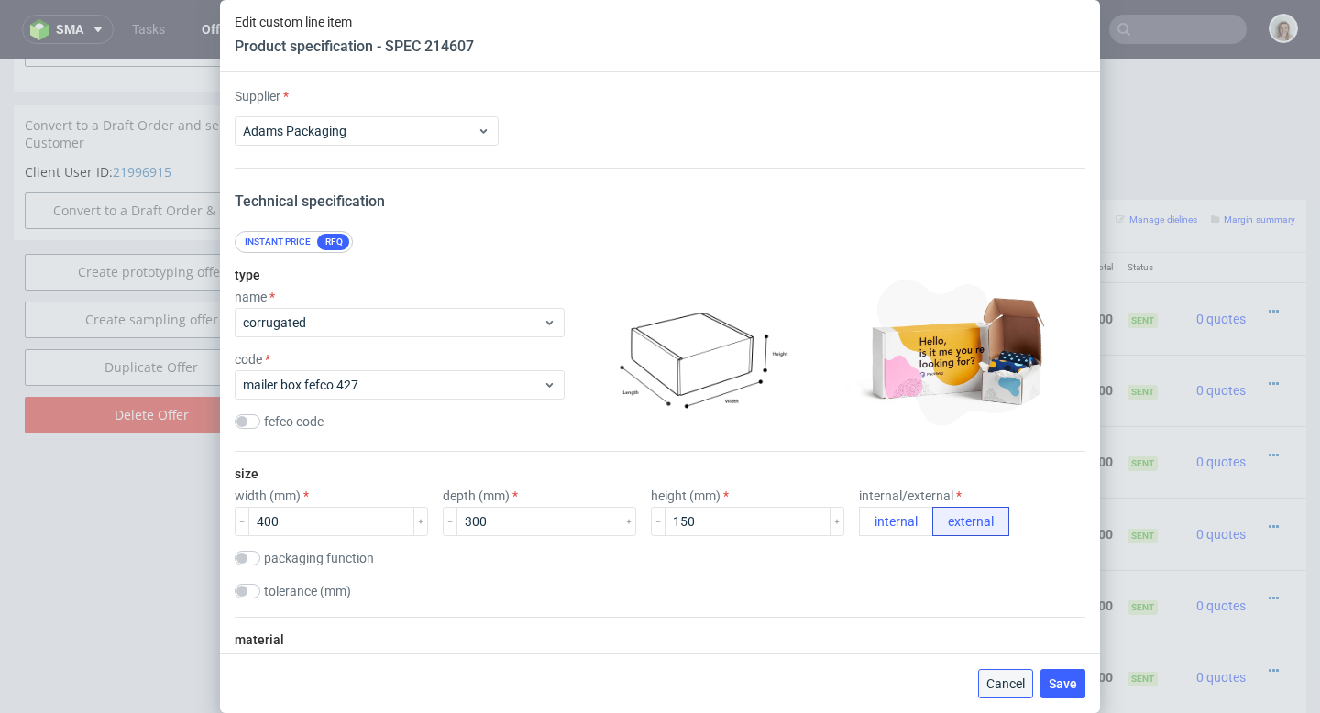
click at [991, 675] on button "Cancel" at bounding box center [1005, 683] width 55 height 29
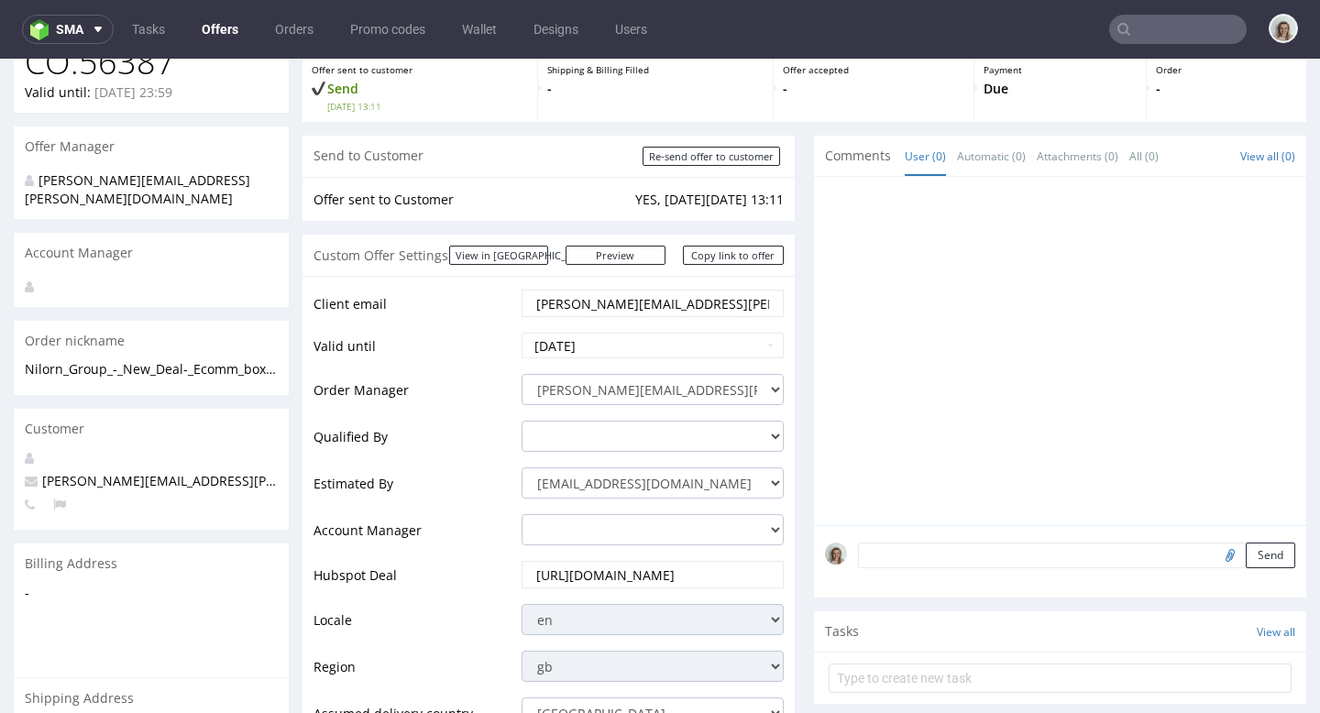
scroll to position [100, 0]
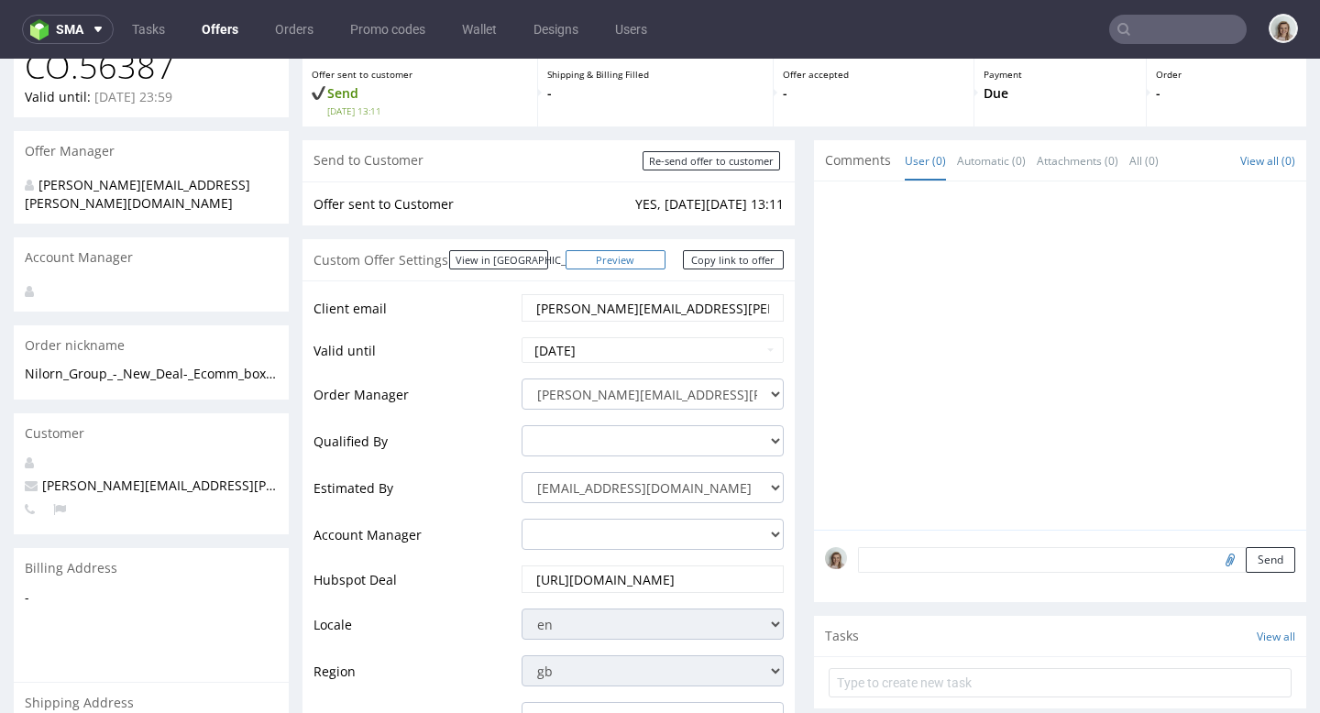
click at [647, 263] on link "Preview" at bounding box center [616, 259] width 101 height 19
click at [100, 17] on button "sma" at bounding box center [68, 29] width 92 height 29
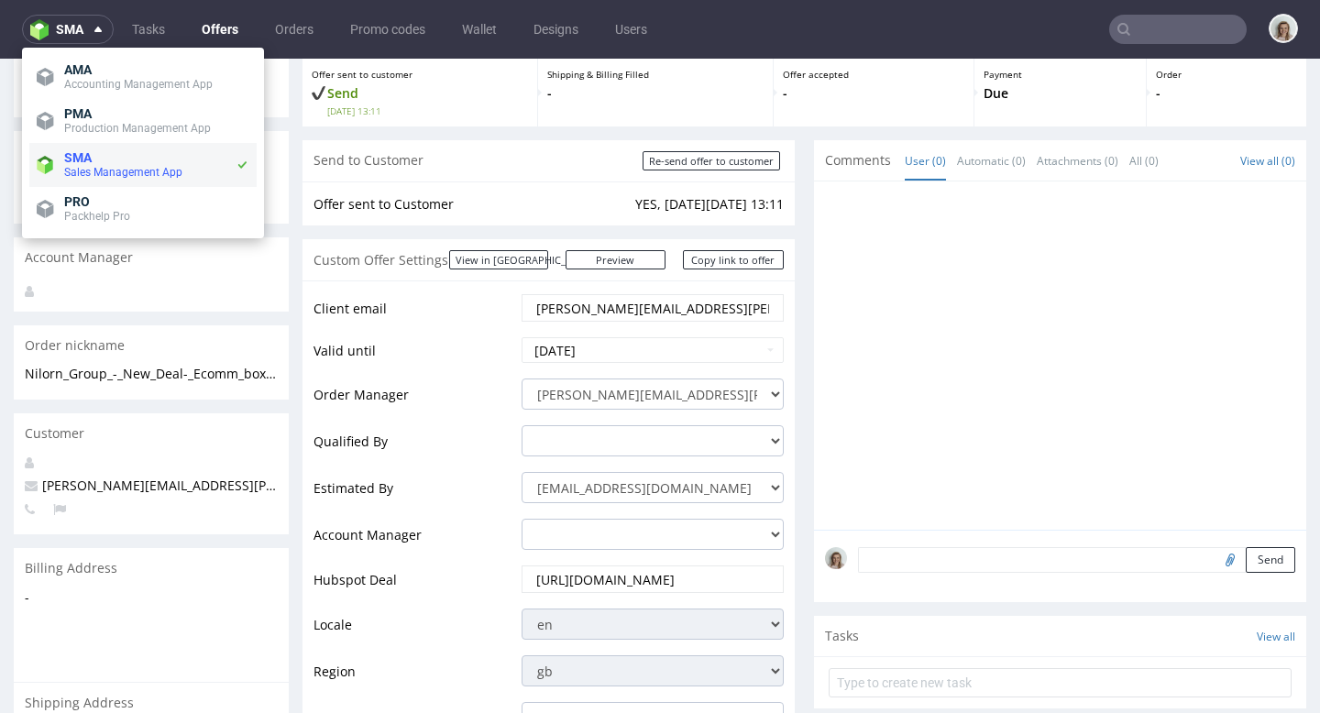
click at [111, 144] on li "SMA Sales Management App" at bounding box center [142, 165] width 227 height 44
click at [115, 126] on span "Production Management App" at bounding box center [137, 128] width 147 height 13
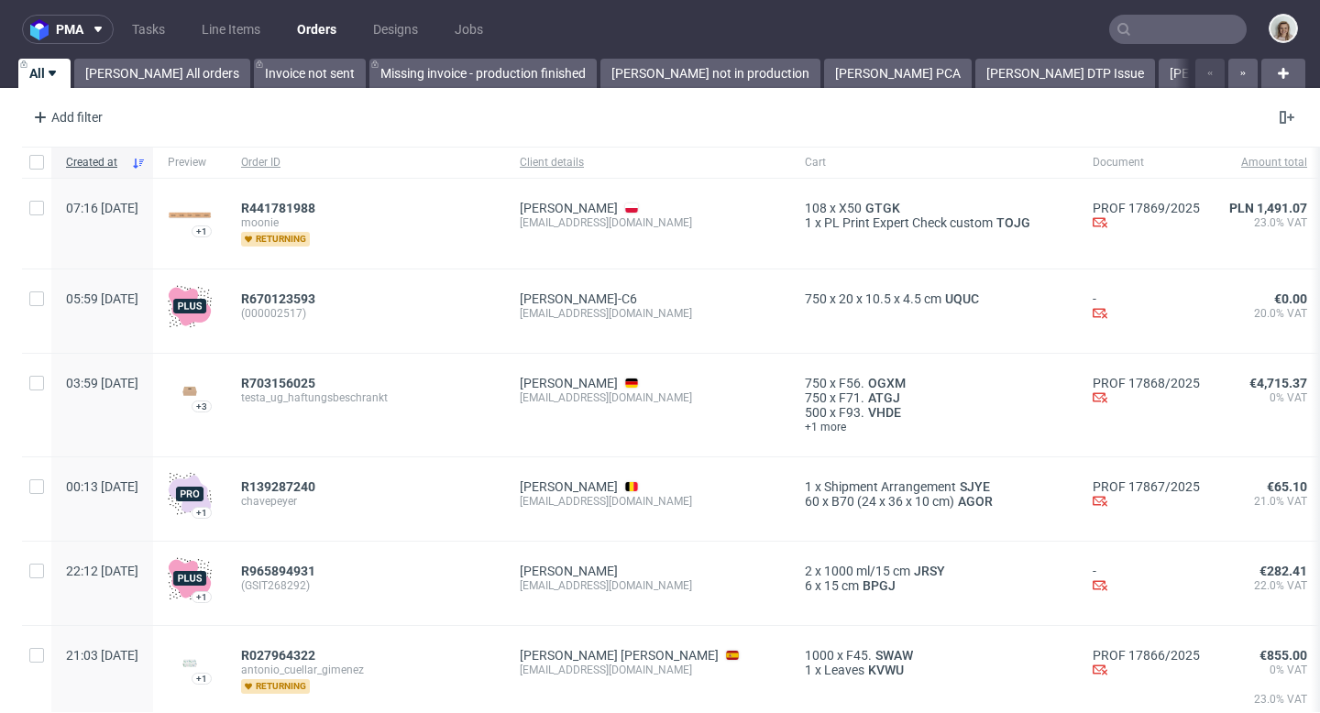
click at [1160, 21] on input "text" at bounding box center [1177, 29] width 137 height 29
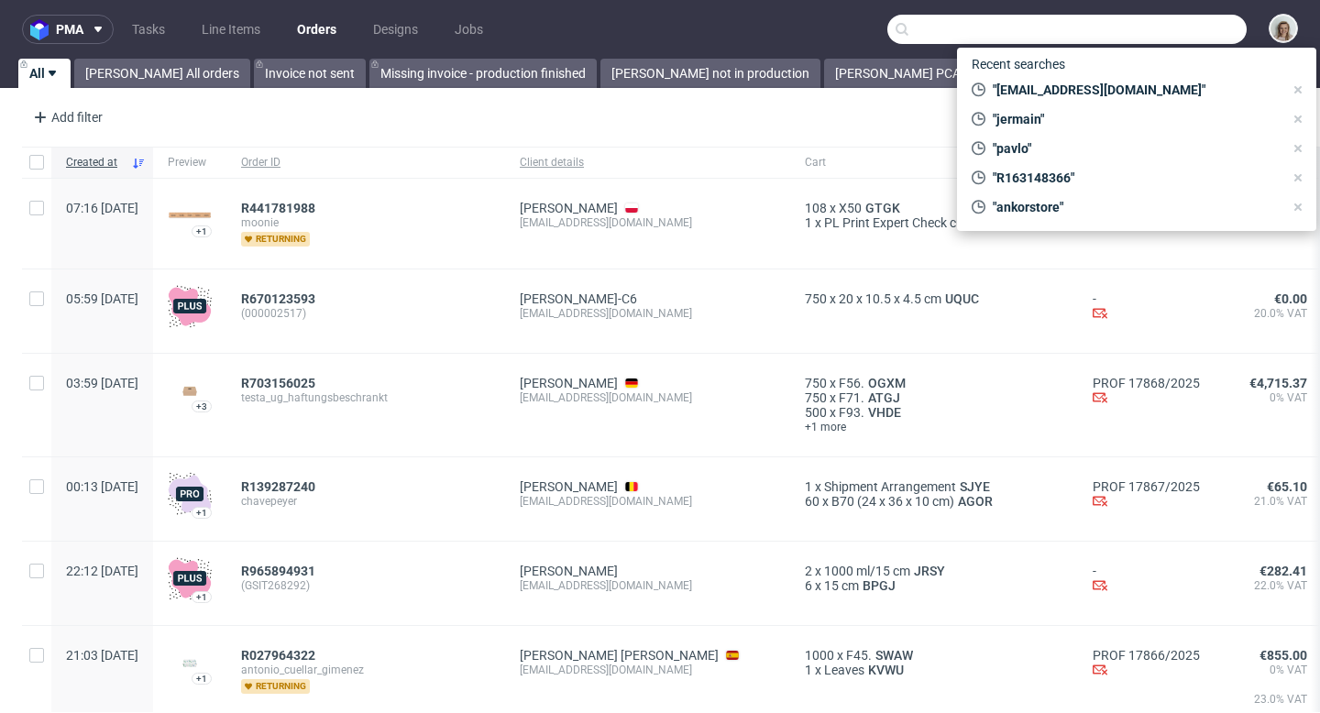
paste input "tommaso.cattaneo@tropicfeel.com"
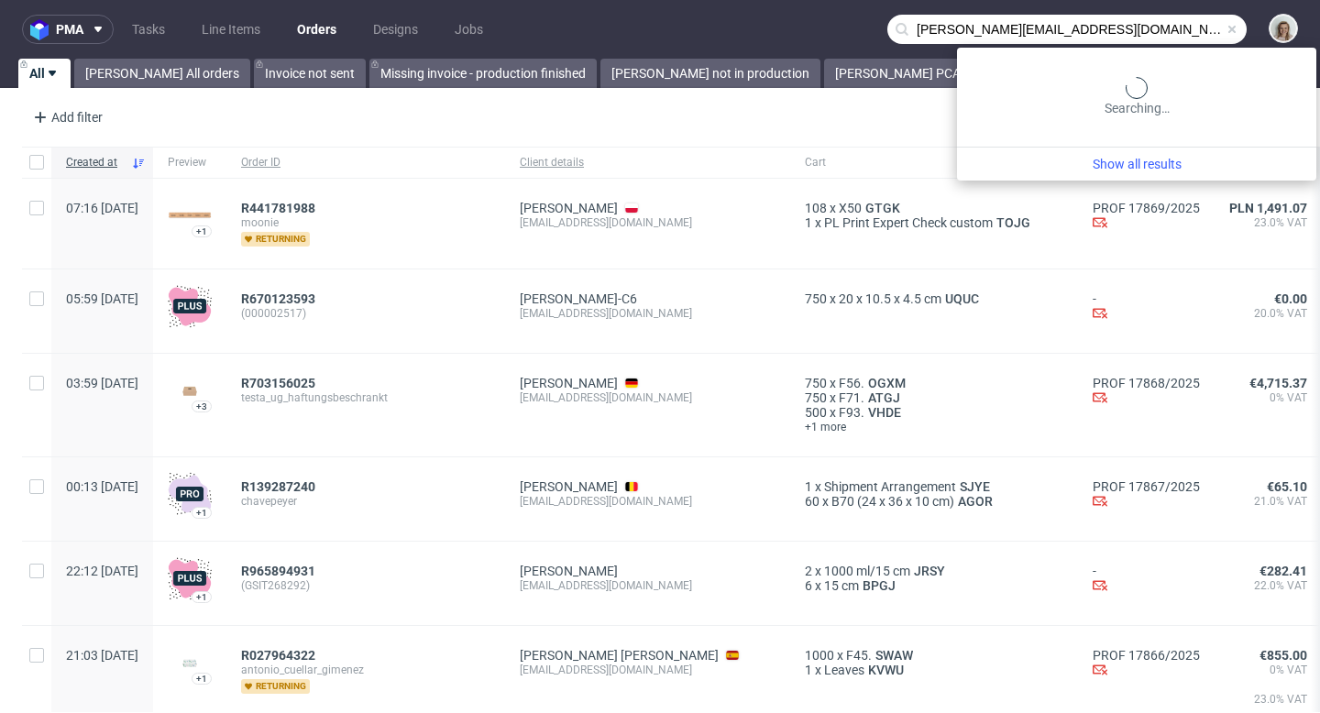
type input "tommaso.cattaneo@tropicfeel.com"
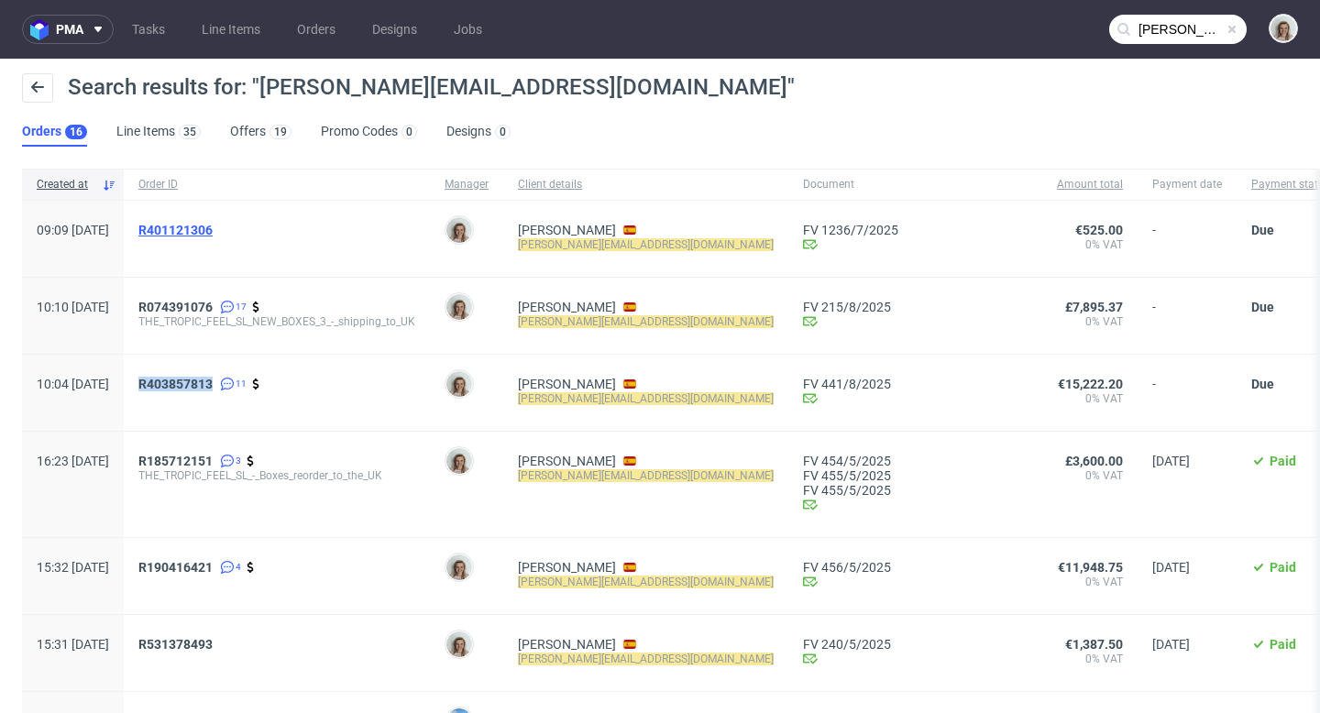
click at [213, 228] on span "R401121306" at bounding box center [175, 230] width 74 height 15
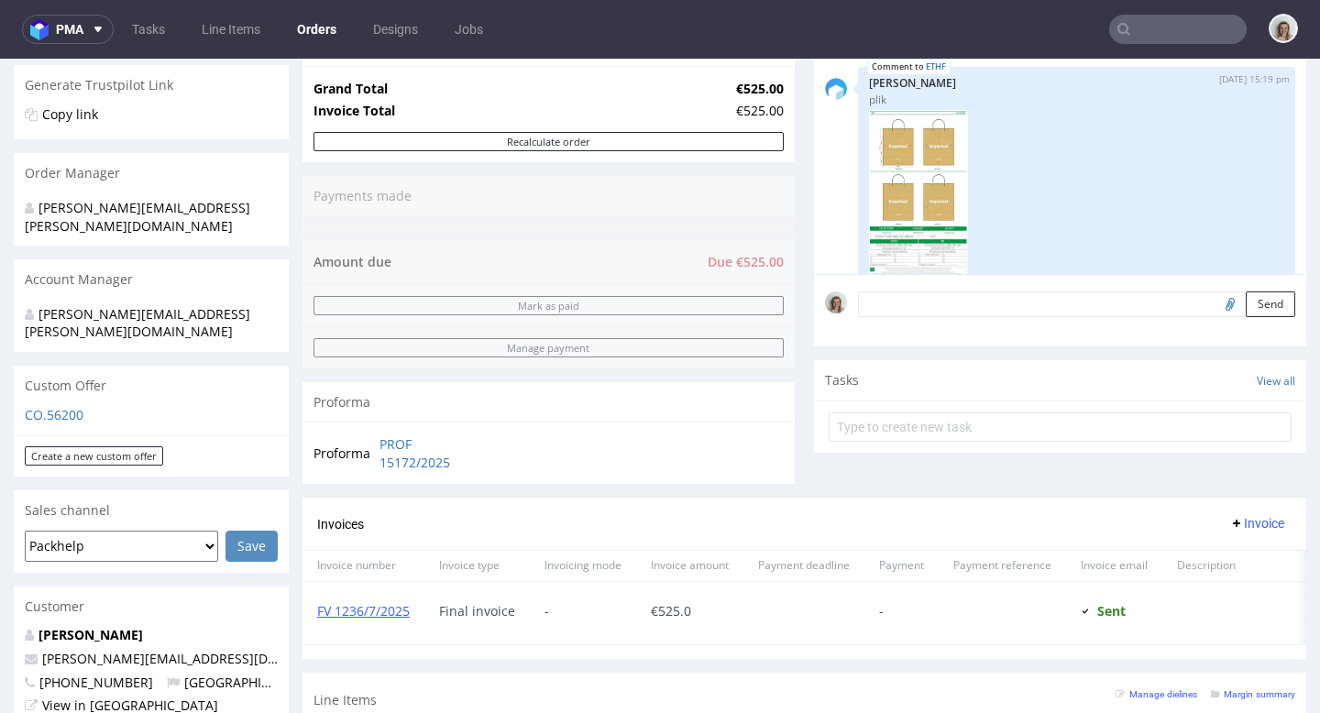
scroll to position [394, 0]
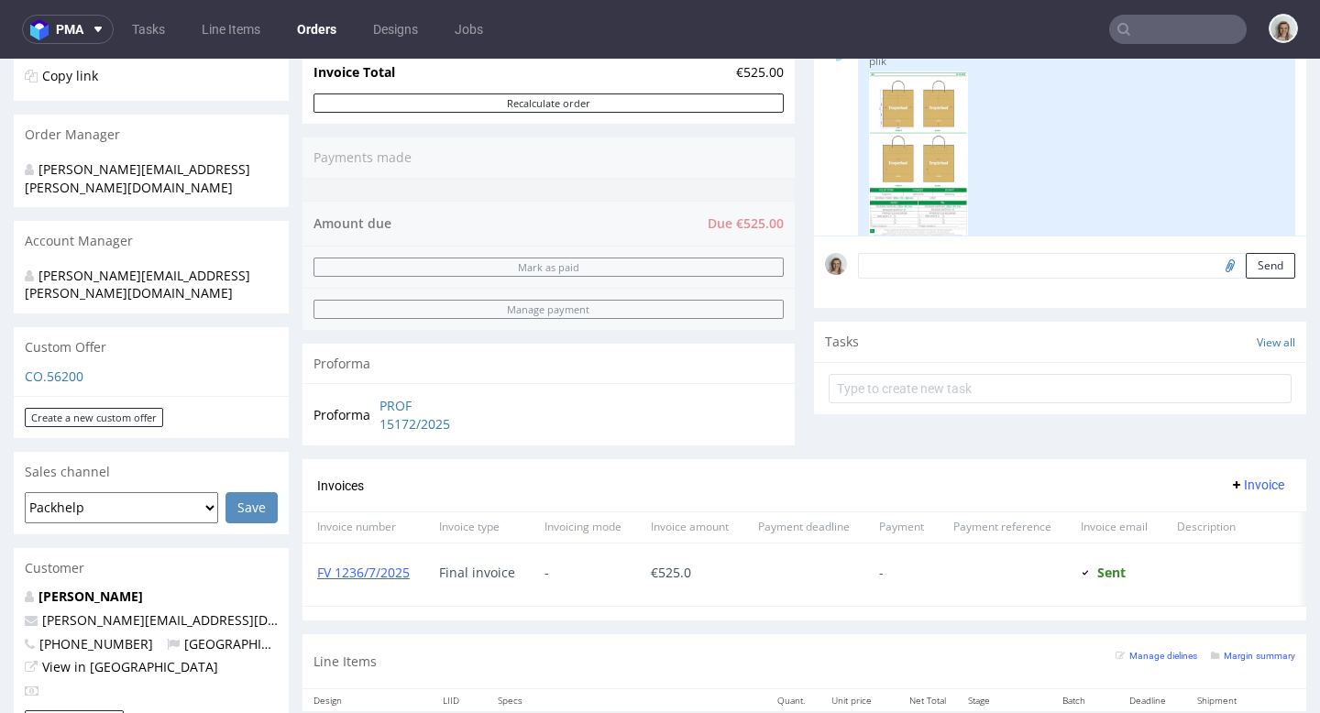
type input "tommaso.cattaneo@tropicfeel.com"
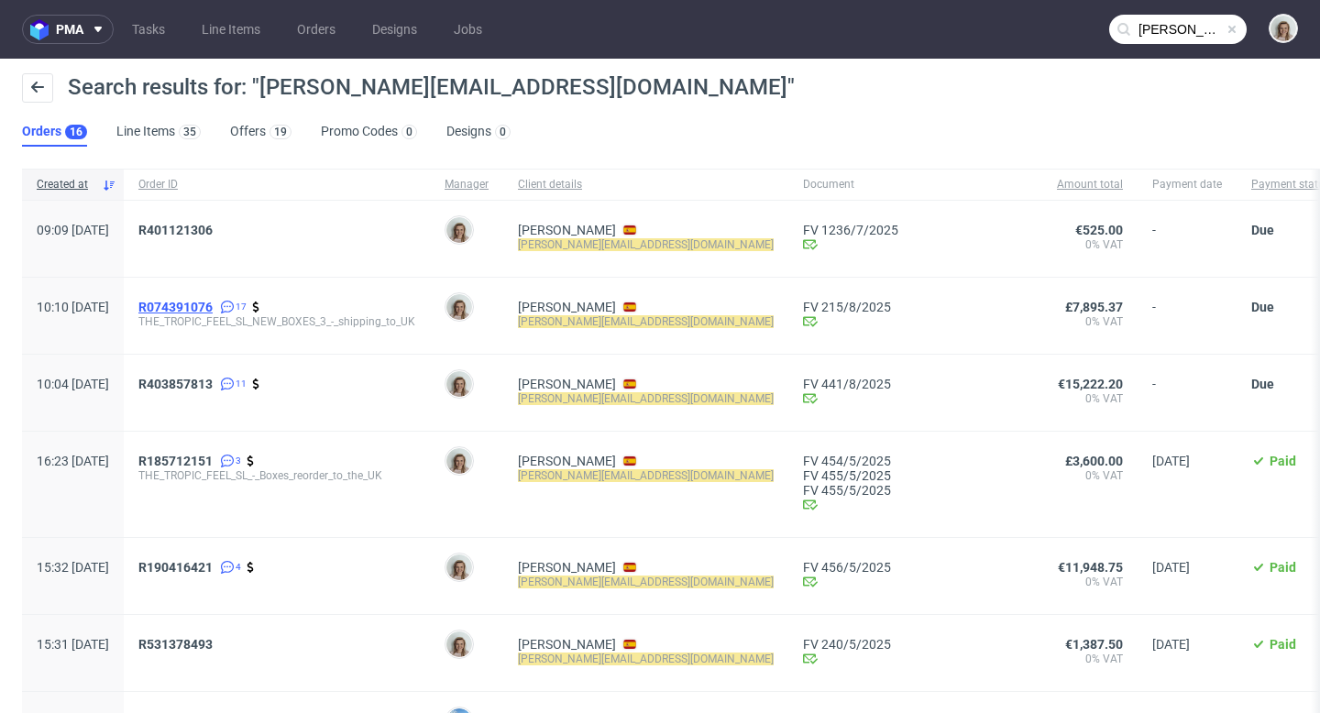
click at [213, 306] on span "R074391076" at bounding box center [175, 307] width 74 height 15
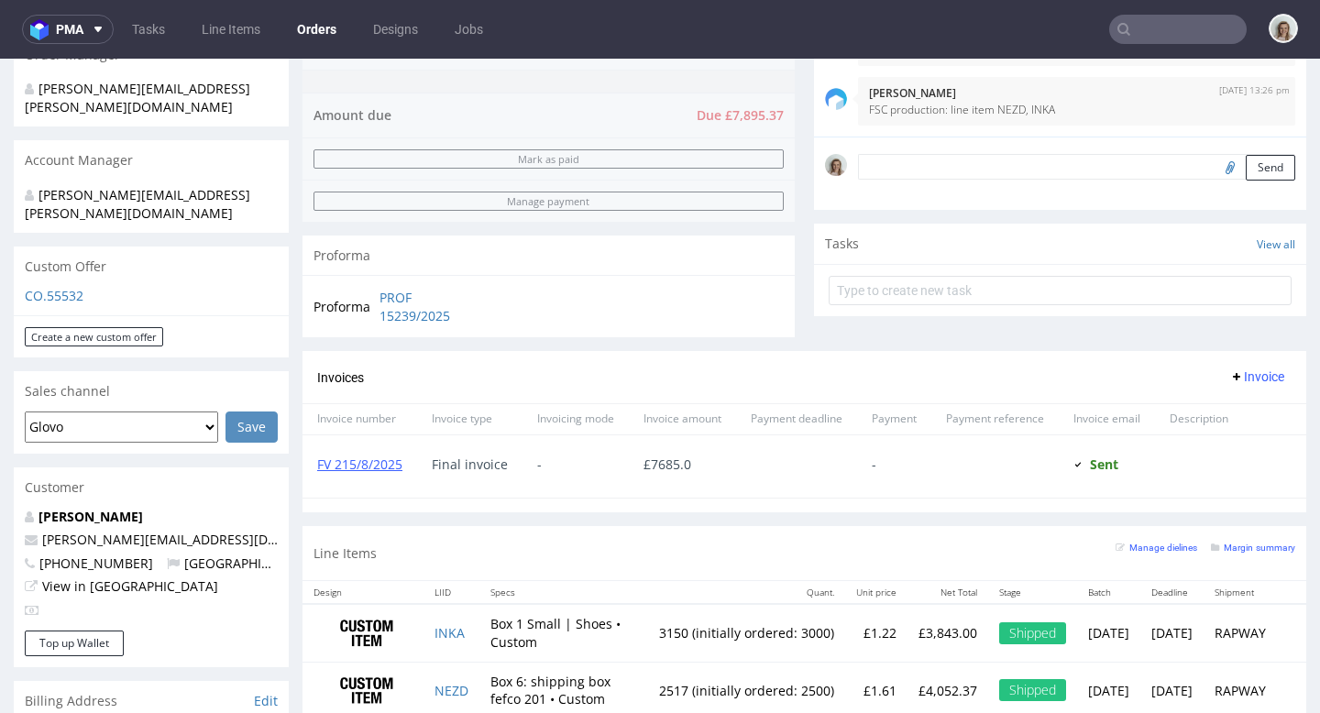
scroll to position [566, 0]
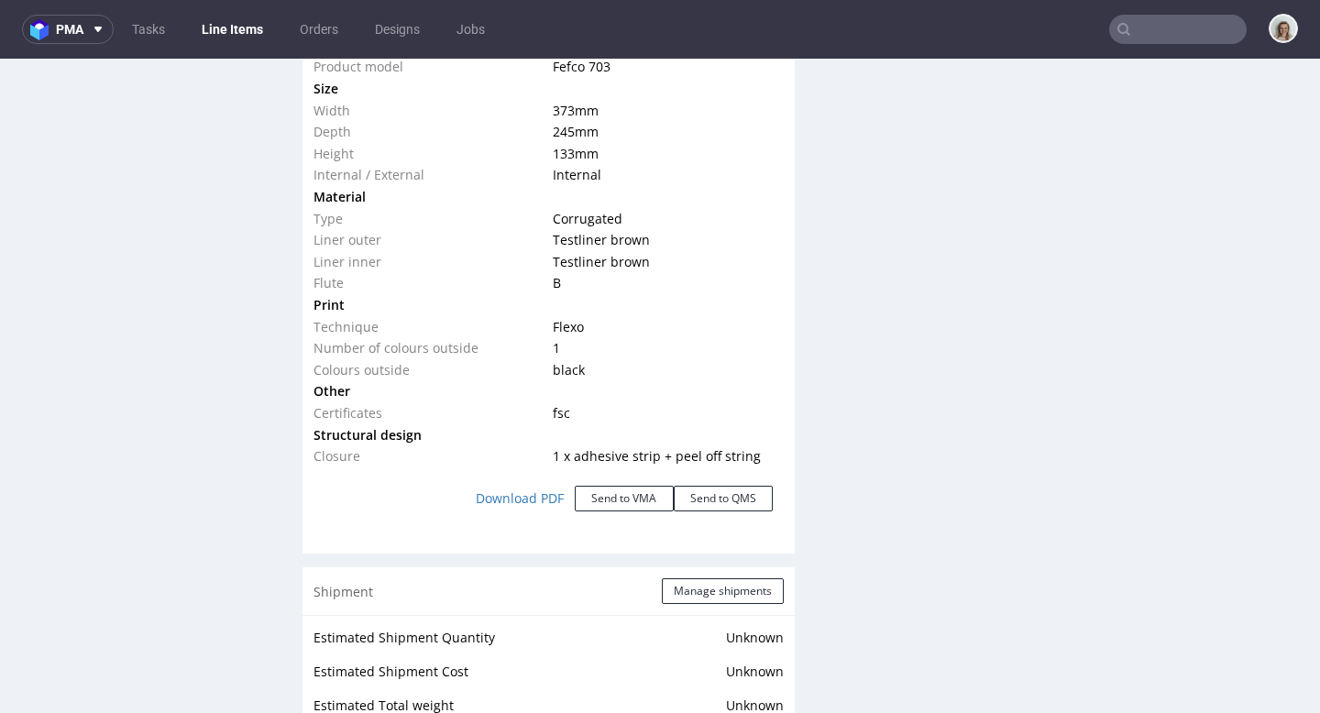
scroll to position [1818, 0]
click at [628, 503] on button "Send to VMA" at bounding box center [624, 499] width 99 height 26
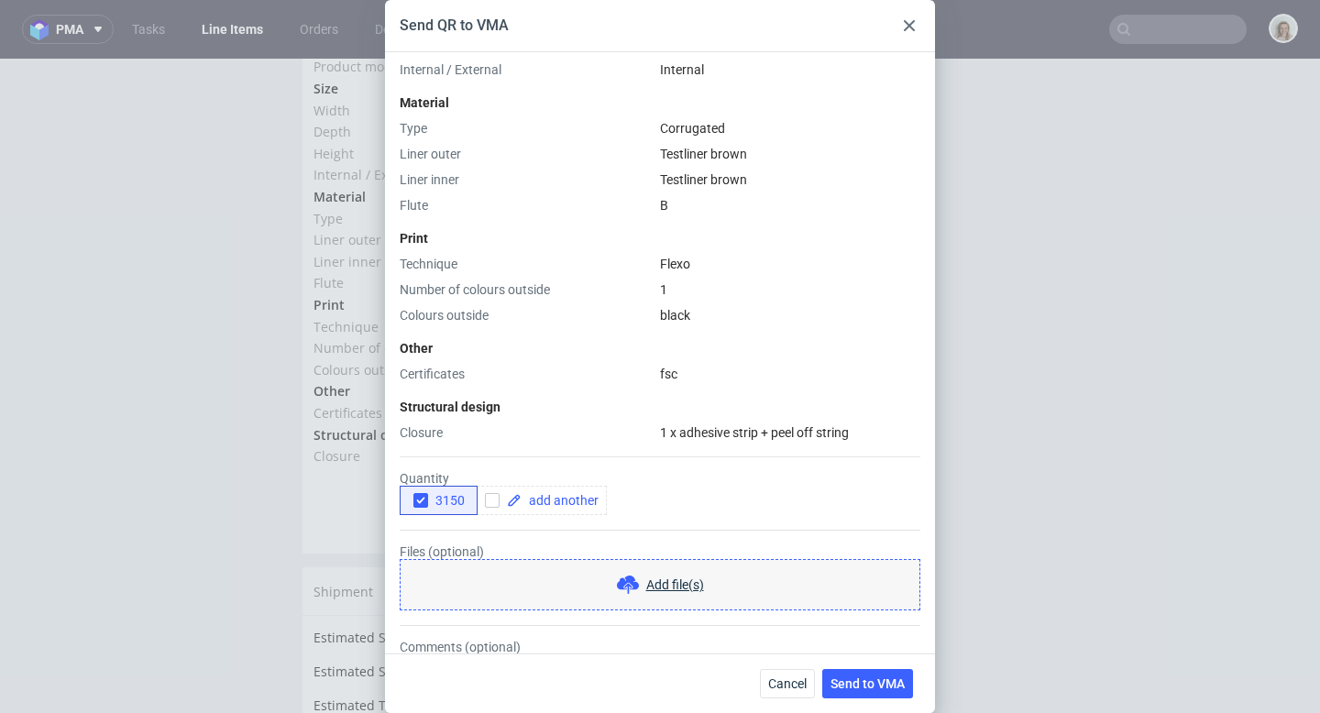
scroll to position [499, 0]
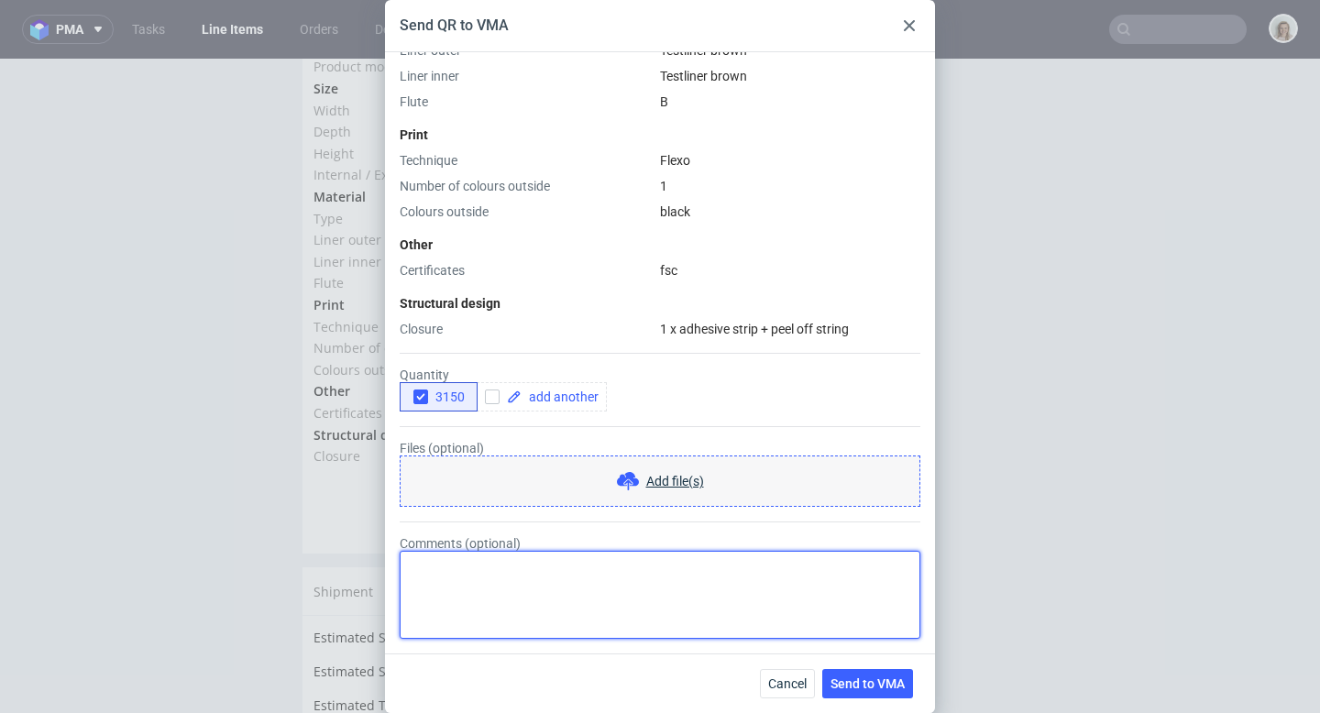
click at [474, 587] on textarea "Comments (optional)" at bounding box center [660, 595] width 521 height 88
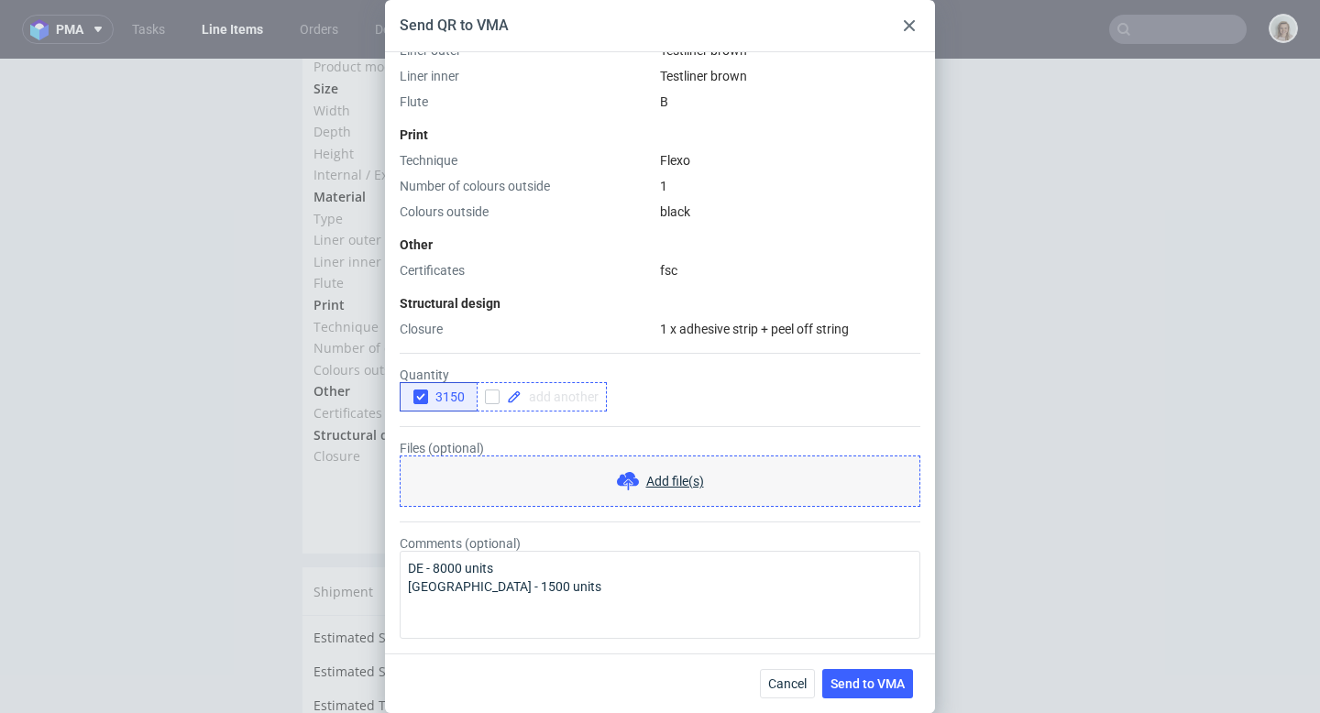
click at [581, 395] on span at bounding box center [560, 396] width 77 height 13
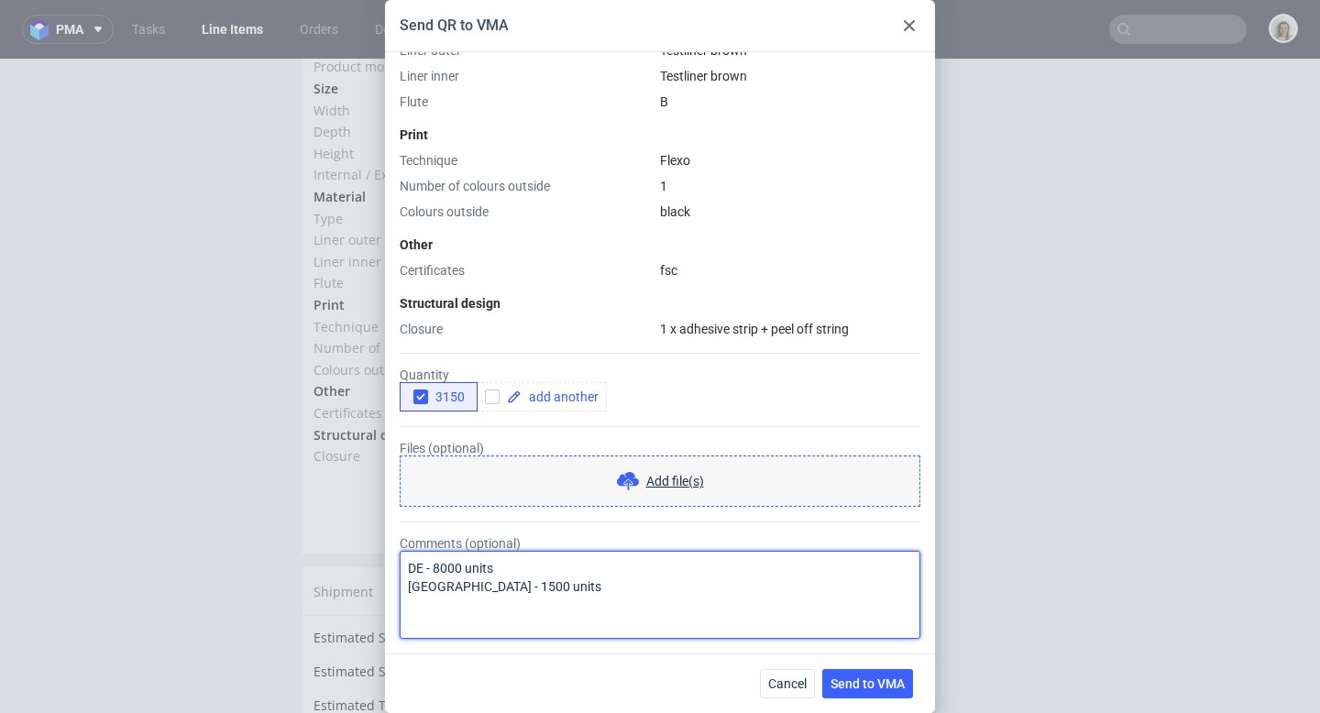
click at [406, 562] on textarea "DE - 8000 units UK - 1500 units" at bounding box center [660, 595] width 521 height 88
type textarea "Shipping to 2 destinations: DE - 8000 units UK - 1500 units"
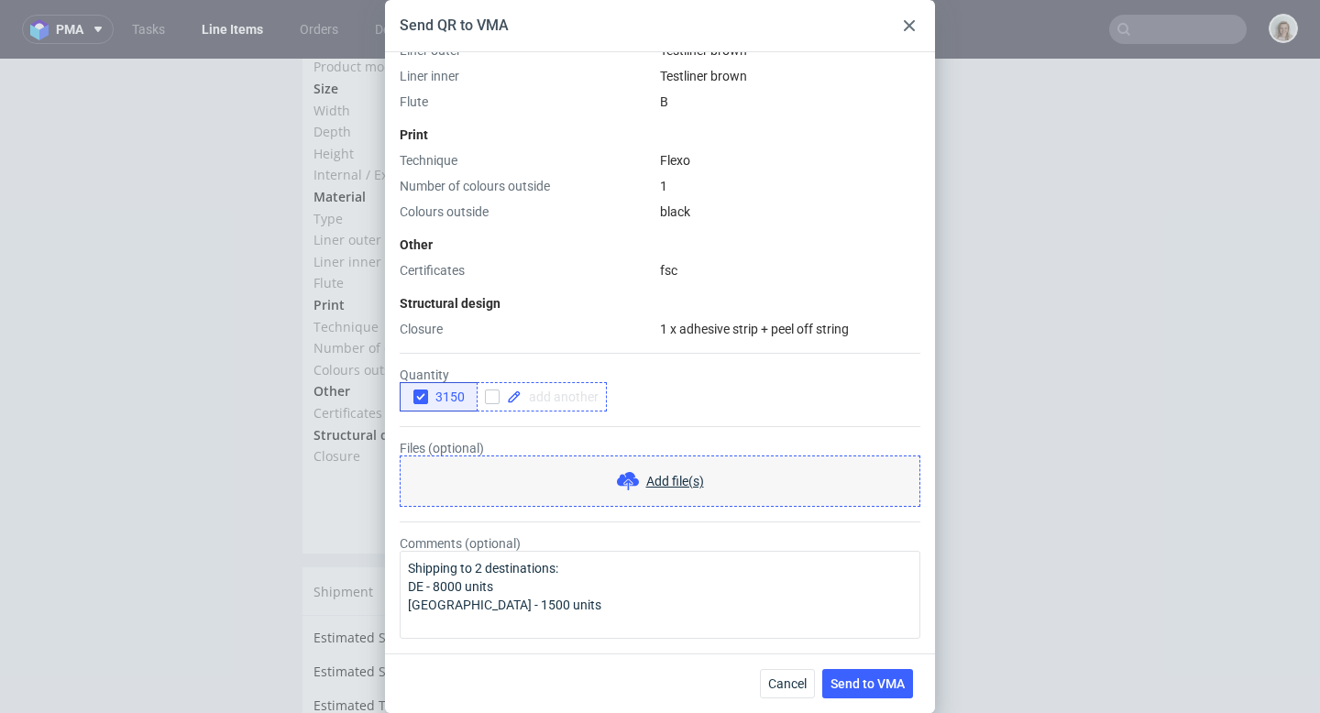
click at [552, 390] on span at bounding box center [560, 396] width 77 height 13
checkbox input "true"
click at [419, 394] on icon "button" at bounding box center [420, 396] width 13 height 13
click at [854, 674] on button "Send to VMA" at bounding box center [867, 683] width 91 height 29
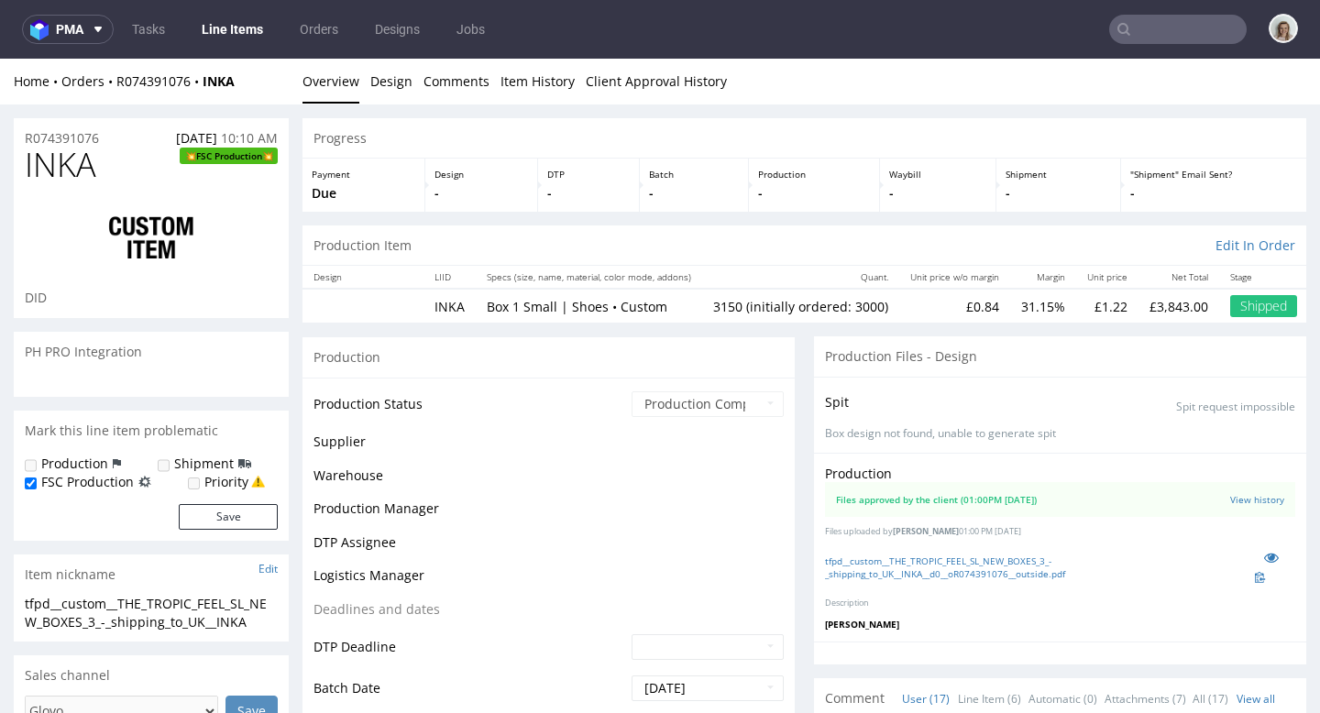
scroll to position [1208, 0]
select select "in_progress"
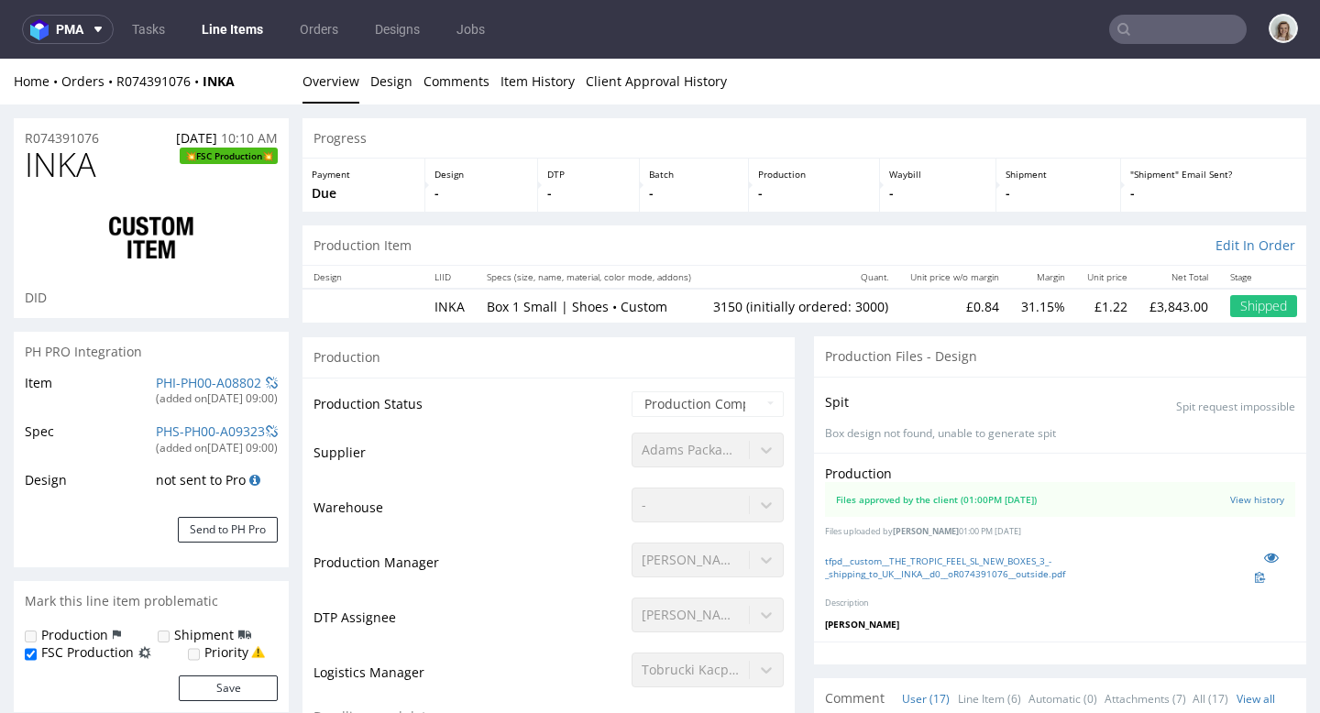
click at [1155, 30] on input "text" at bounding box center [1177, 29] width 137 height 29
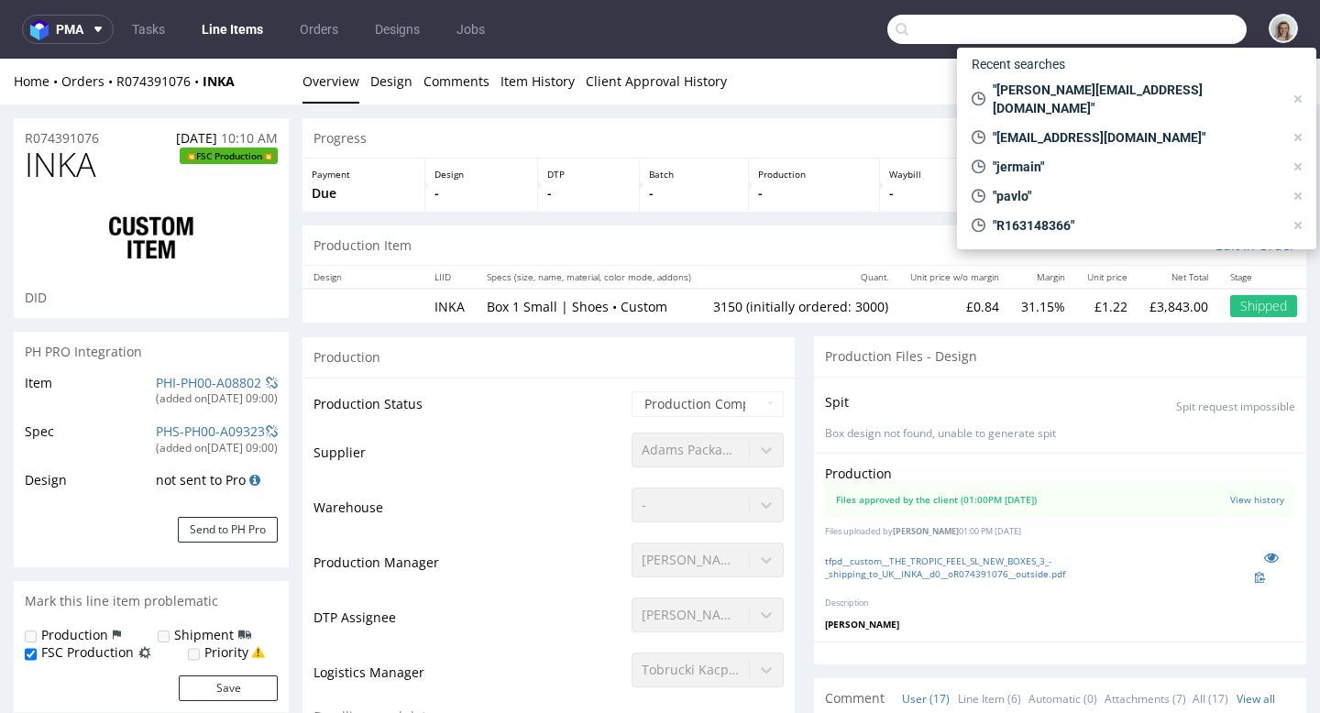
paste input "g.knoben@skylla-europe.com"
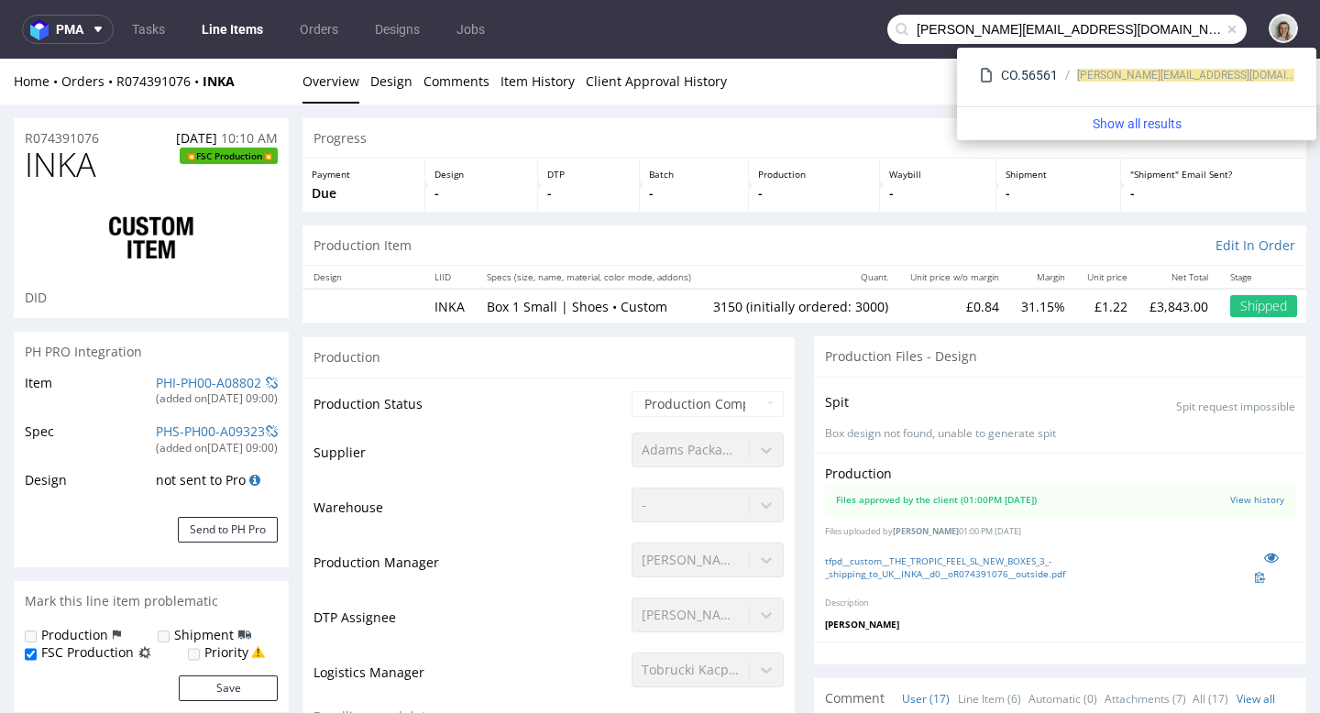
drag, startPoint x: 968, startPoint y: 28, endPoint x: 848, endPoint y: 27, distance: 120.1
click at [852, 28] on nav "pma Tasks Line Items Orders Designs Jobs g.knoben@skylla-europe.com" at bounding box center [660, 29] width 1320 height 59
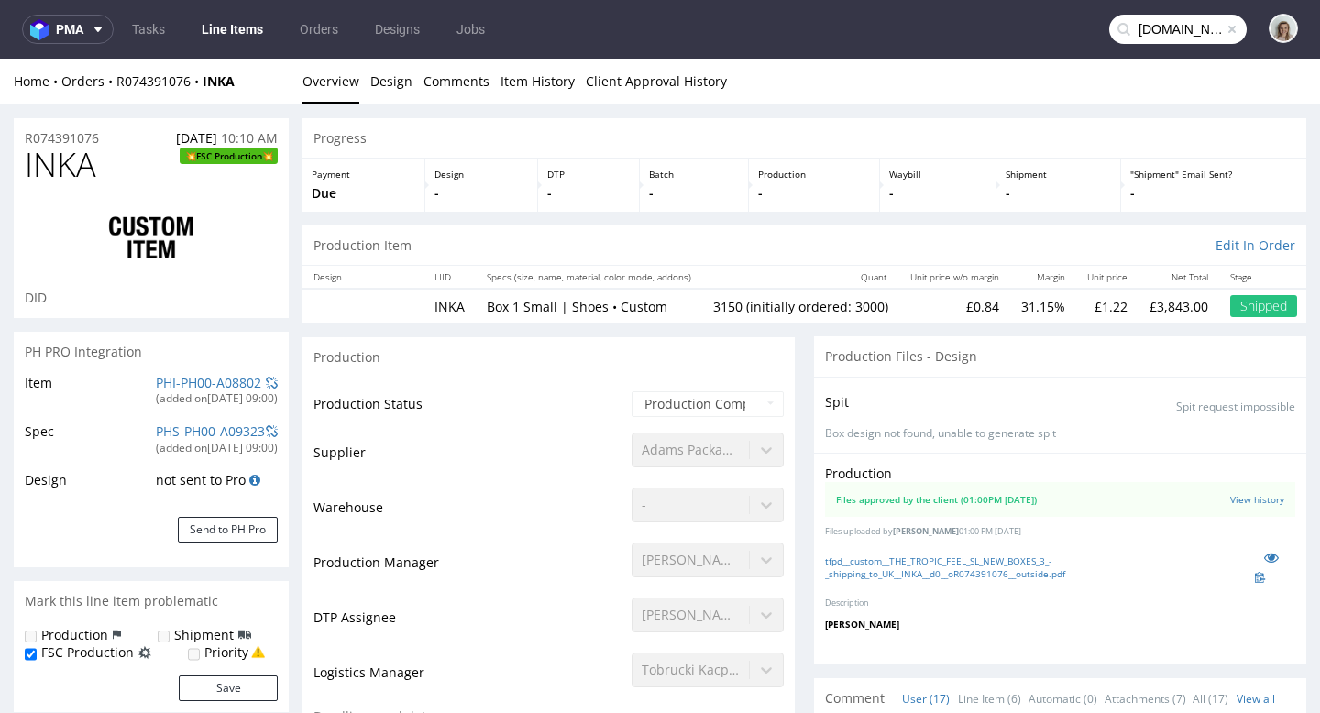
type input "skylla-europe.com"
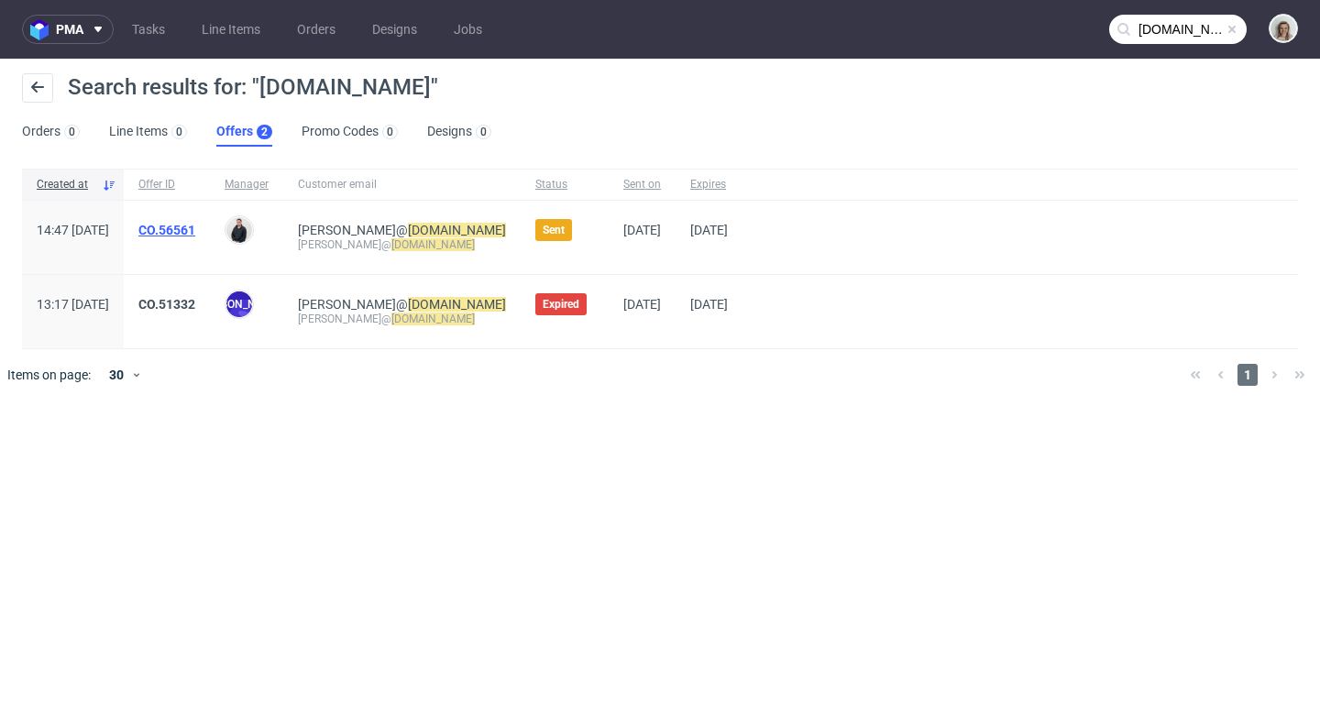
click at [195, 234] on link "CO.56561" at bounding box center [166, 230] width 57 height 15
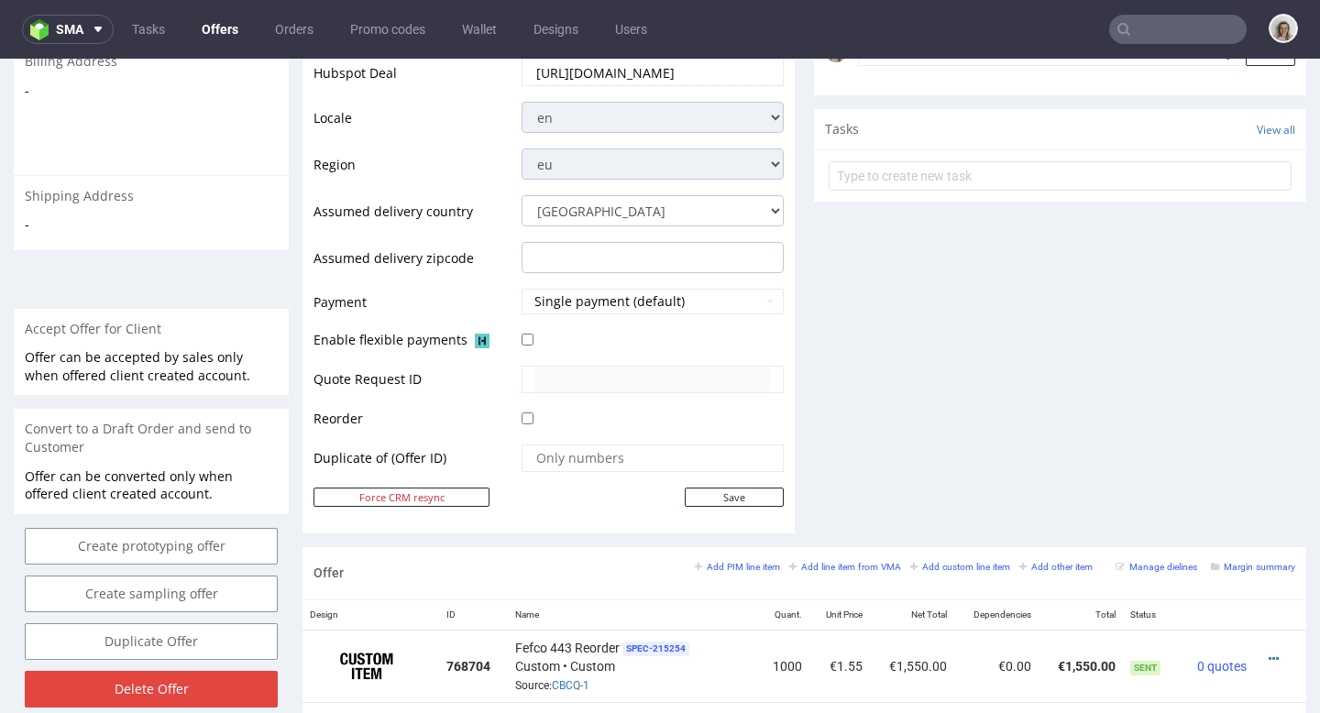
scroll to position [990, 0]
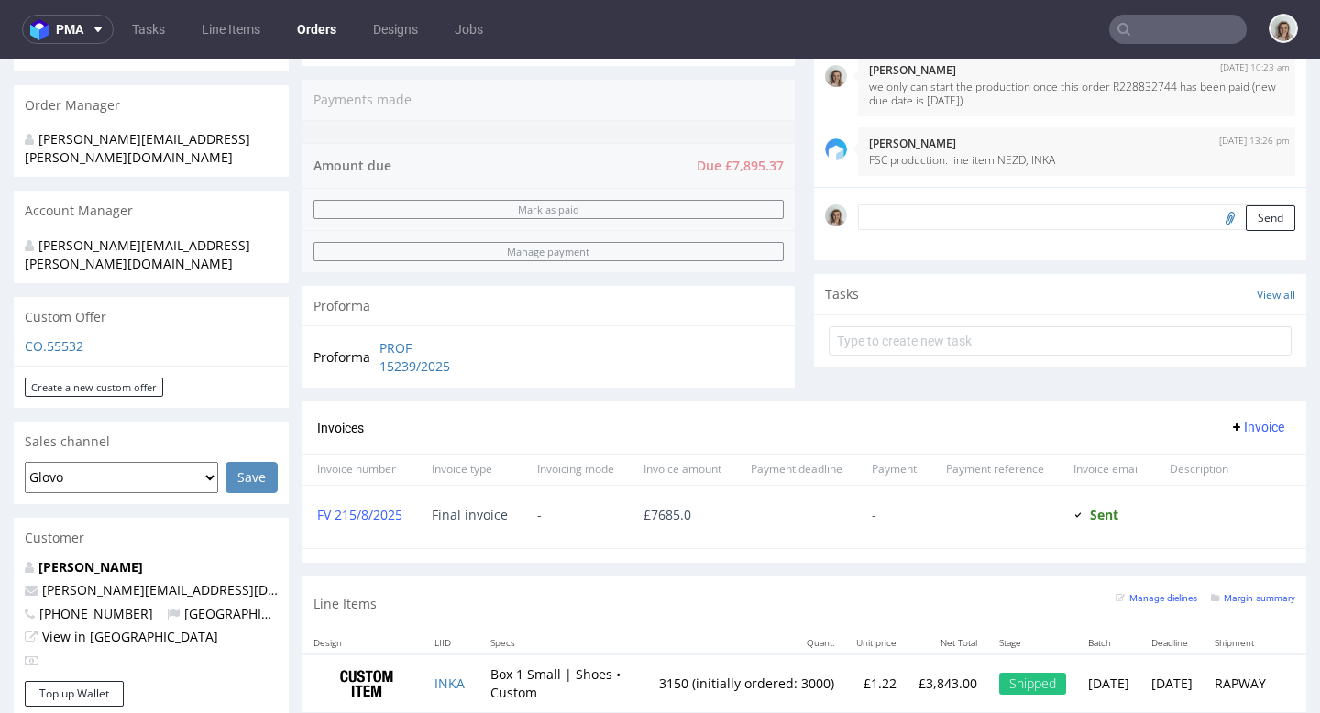
scroll to position [213, 0]
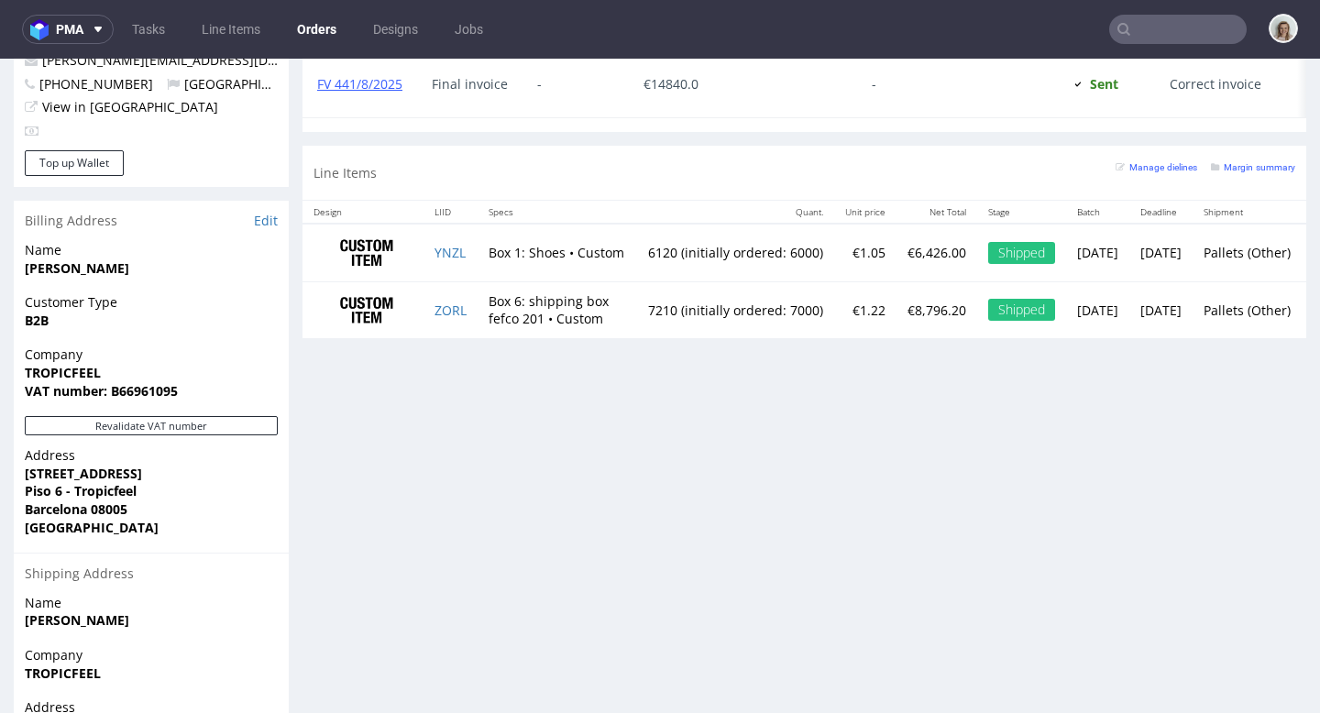
scroll to position [23, 0]
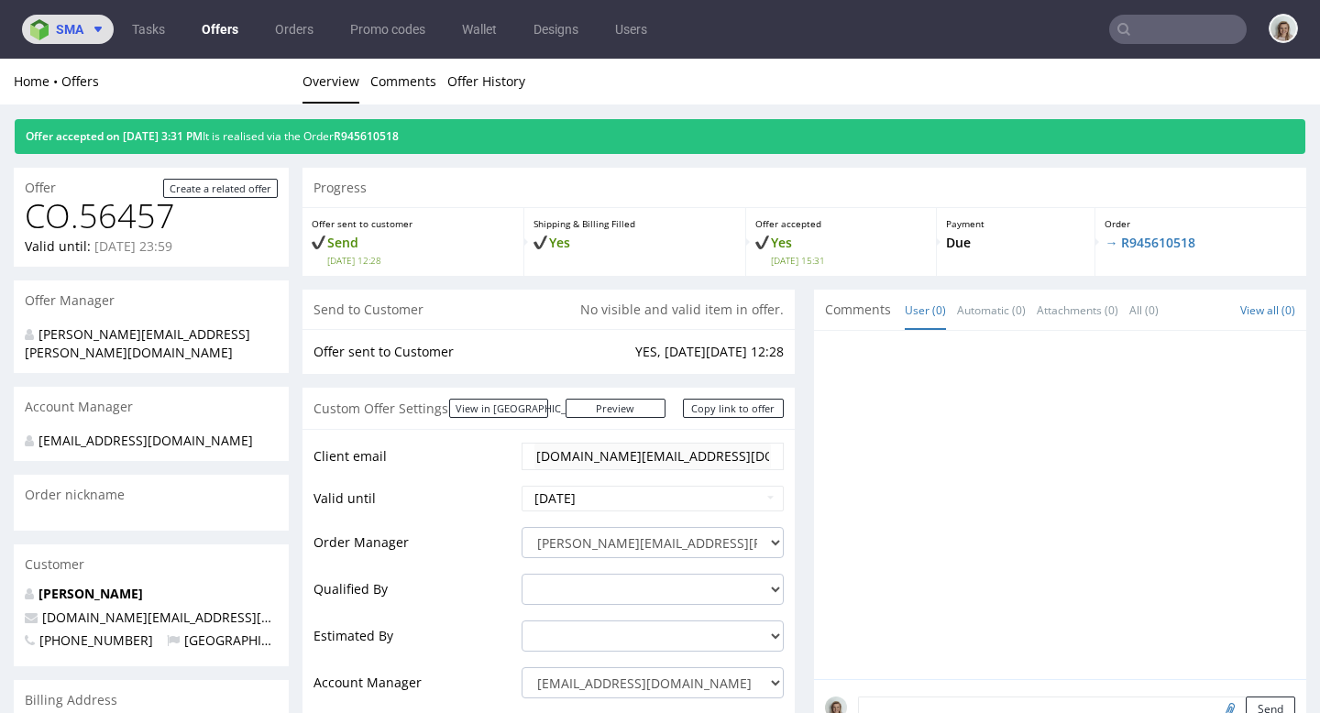
click at [48, 27] on img at bounding box center [43, 29] width 26 height 21
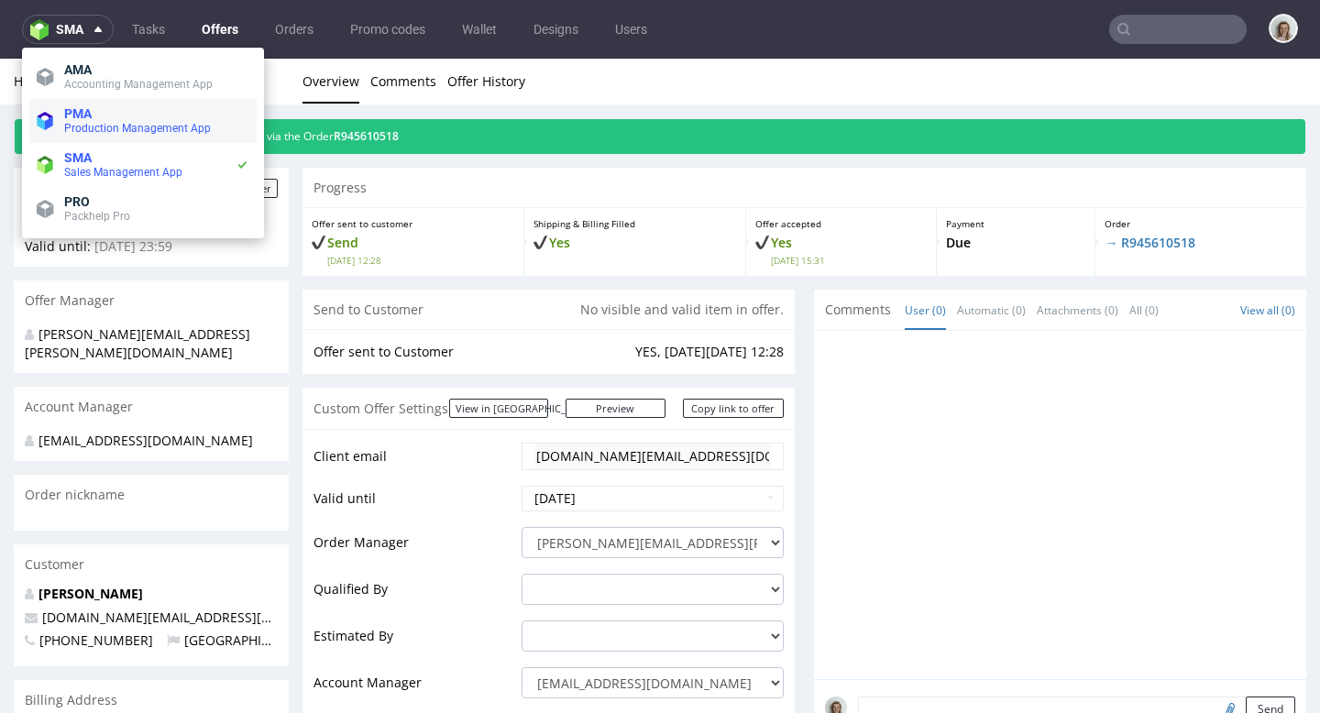
click at [71, 115] on span "PMA" at bounding box center [77, 113] width 27 height 15
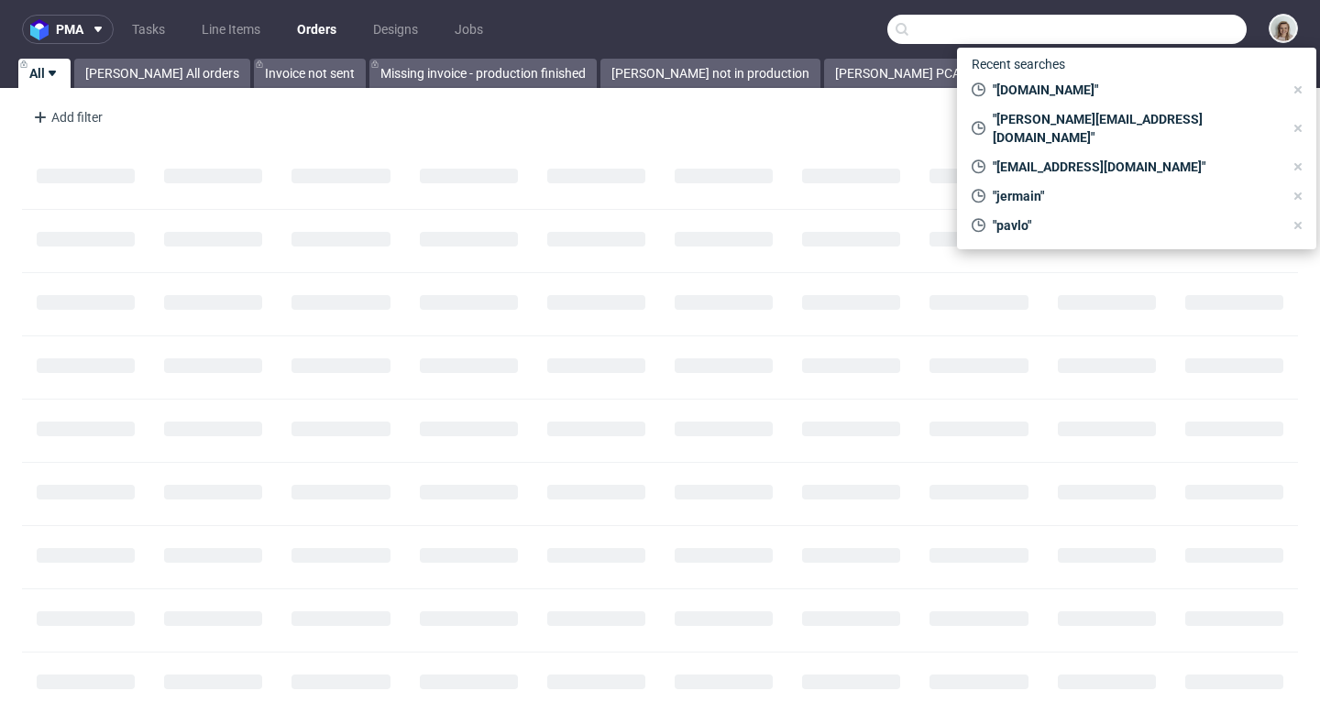
click at [649, 23] on input "text" at bounding box center [1066, 29] width 359 height 29
paste input "g.knoben@skylla-europe.com"
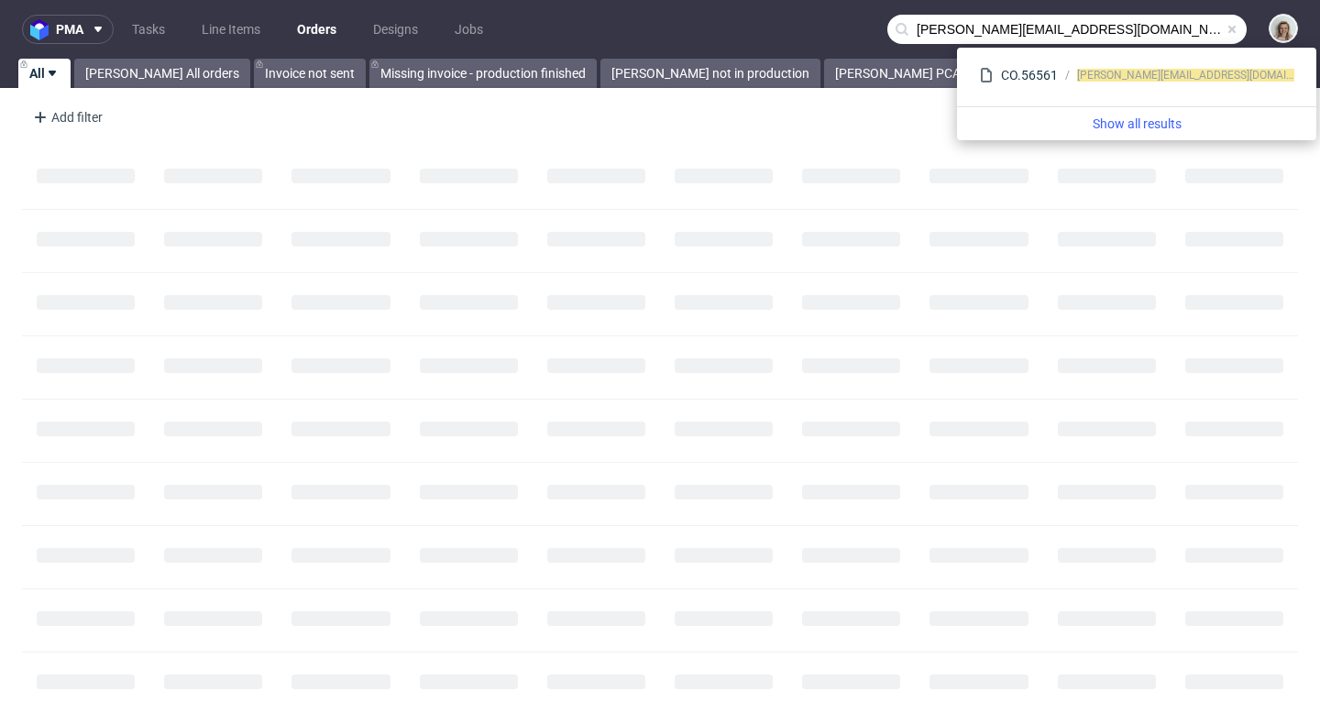
drag, startPoint x: 966, startPoint y: 28, endPoint x: 848, endPoint y: 31, distance: 118.3
click at [649, 31] on nav "pma Tasks Line Items Orders Designs Jobs g.knoben@skylla-europe.com" at bounding box center [660, 29] width 1320 height 59
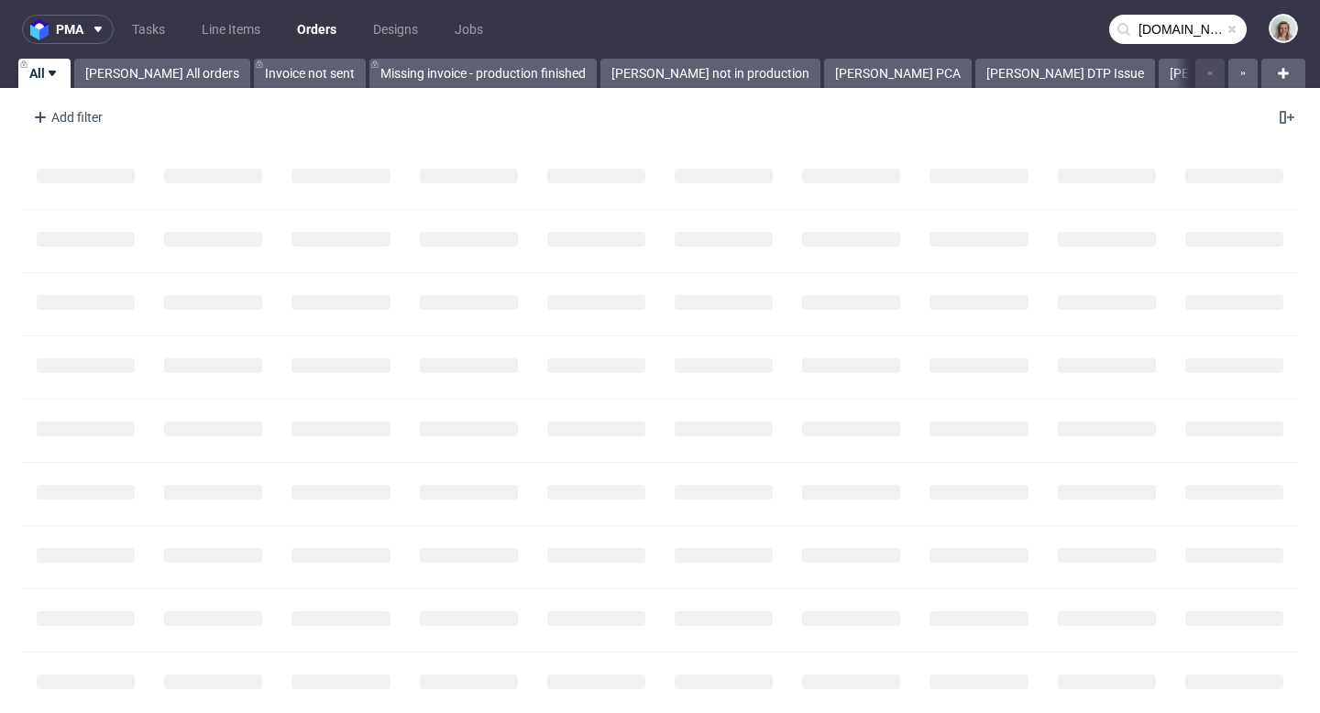
type input "skylla-europe.com"
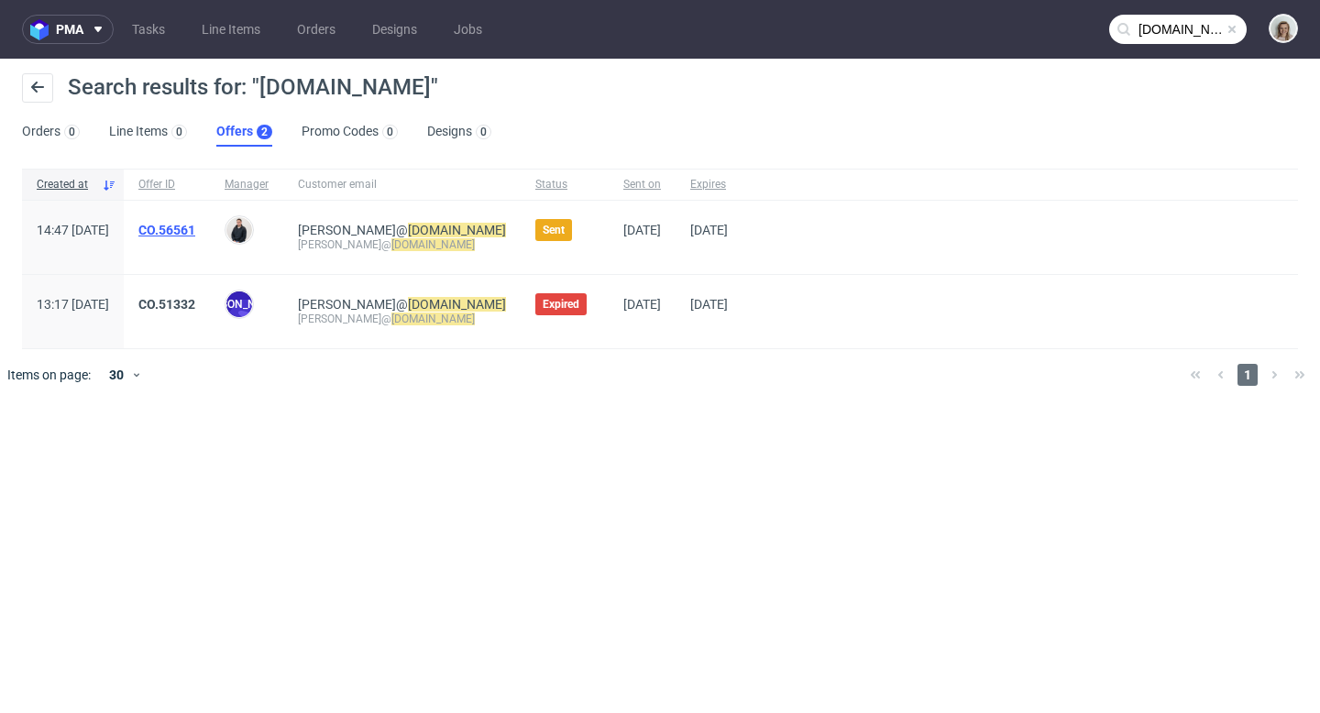
click at [193, 230] on link "CO.56561" at bounding box center [166, 230] width 57 height 15
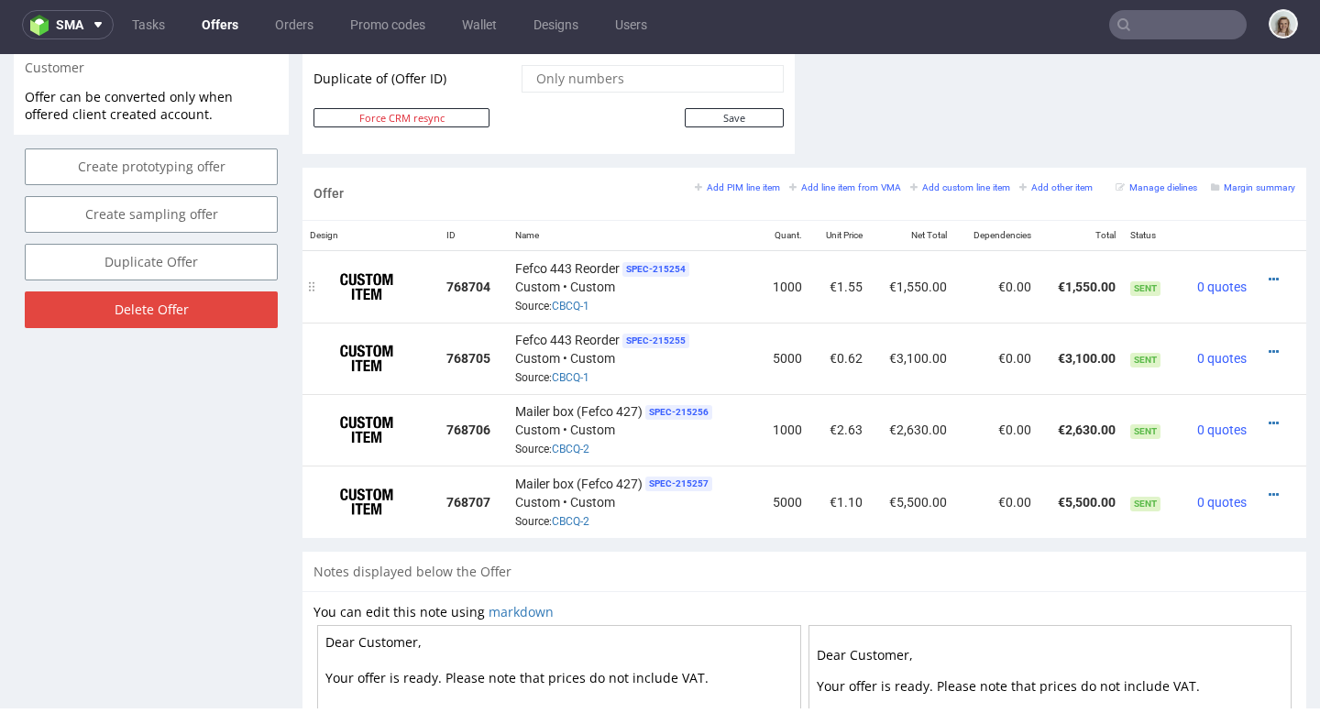
scroll to position [1004, 0]
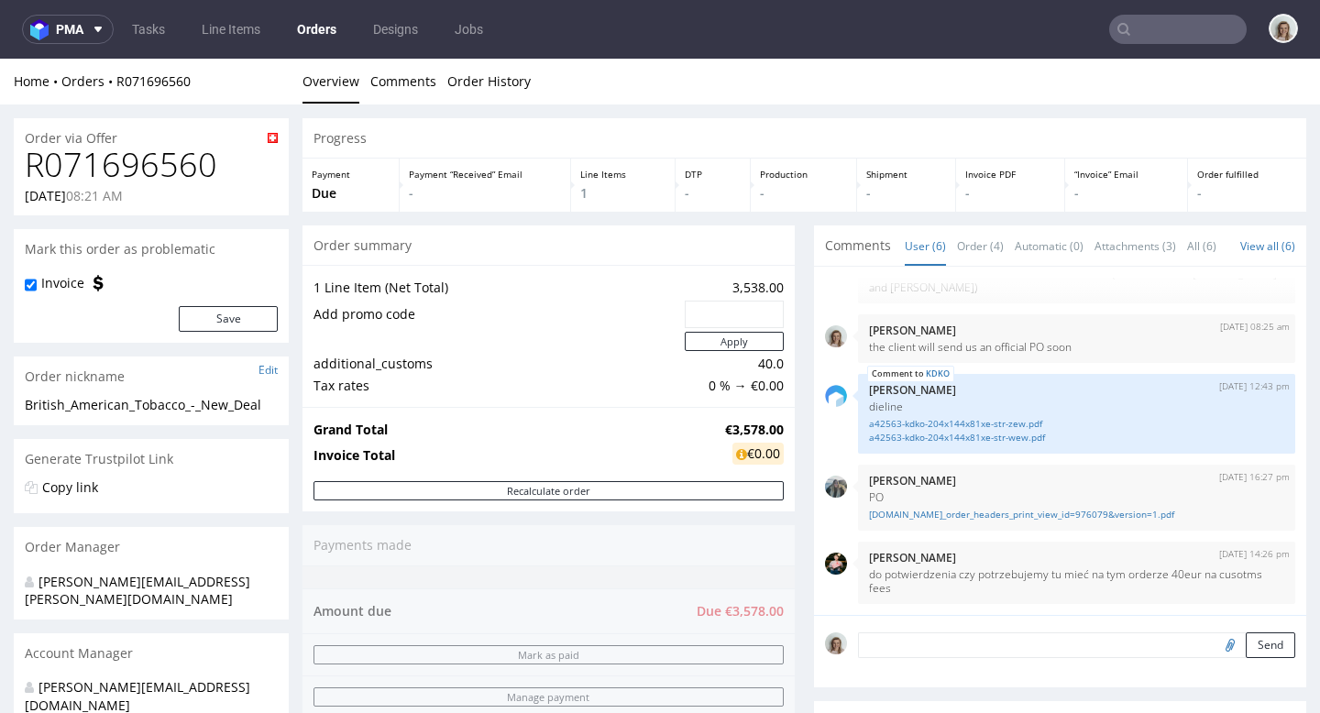
scroll to position [125, 0]
